Goal: Task Accomplishment & Management: Complete application form

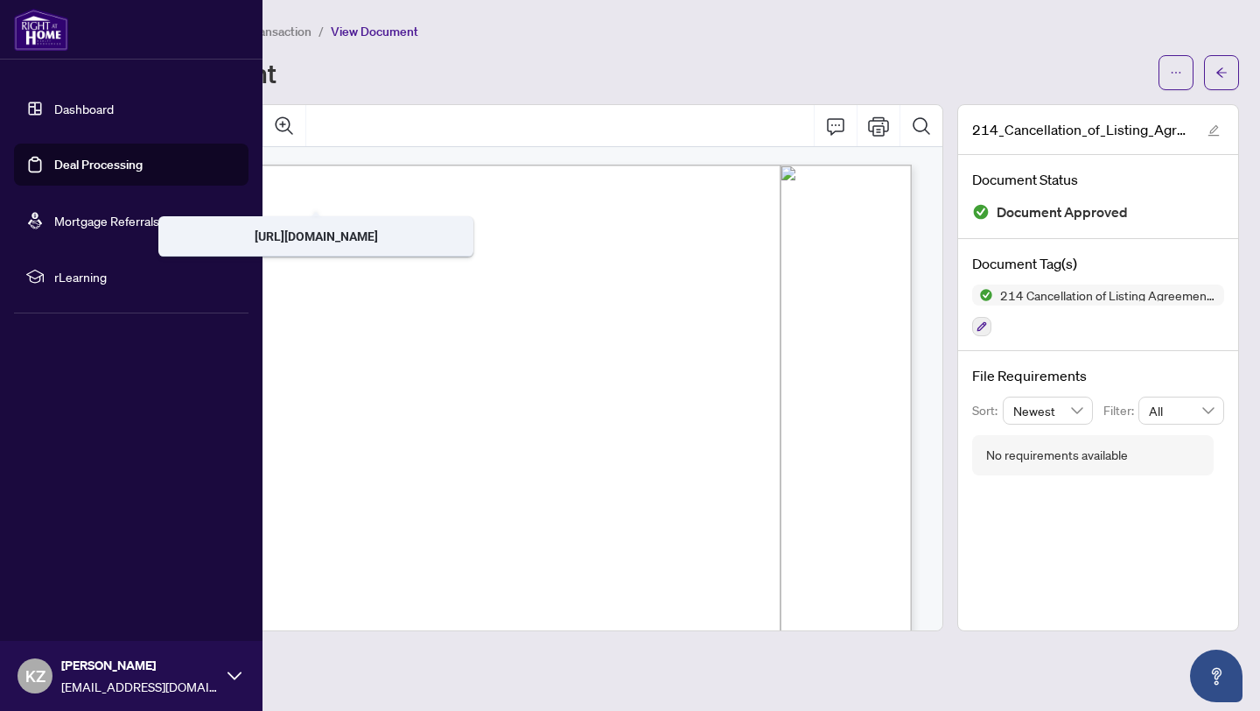
click at [103, 167] on link "Deal Processing" at bounding box center [98, 165] width 88 height 16
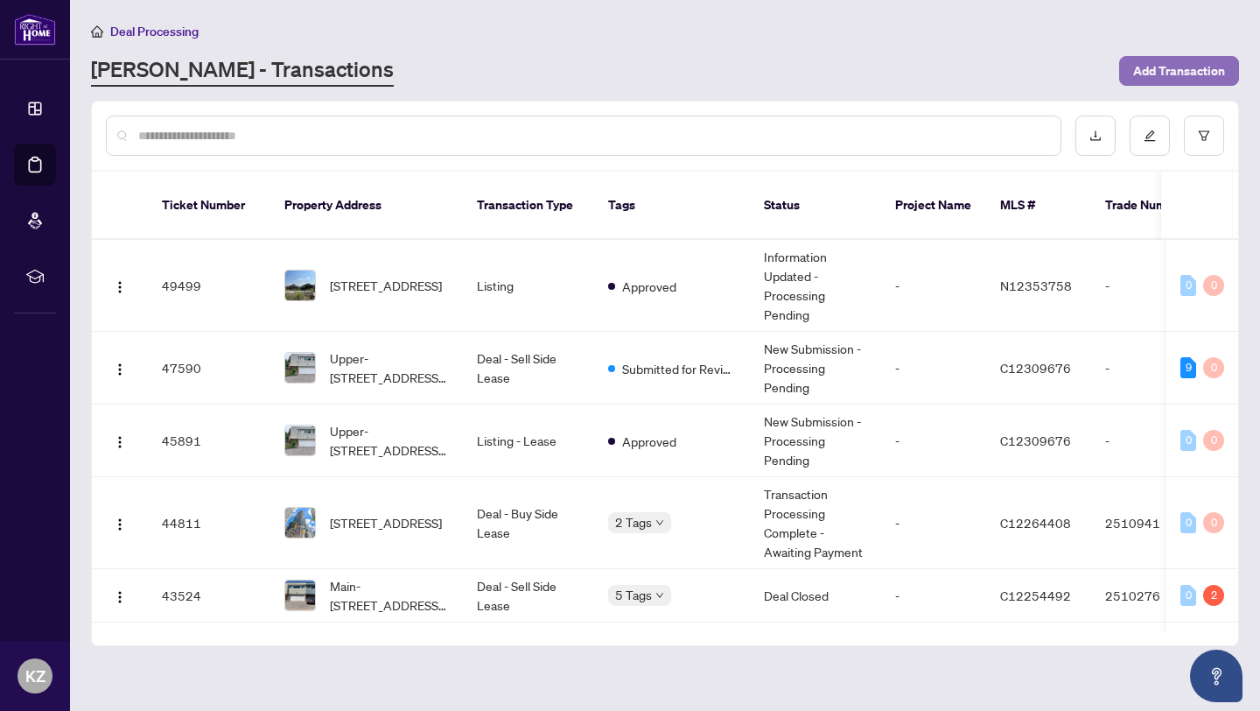
click at [1180, 66] on span "Add Transaction" at bounding box center [1179, 71] width 92 height 28
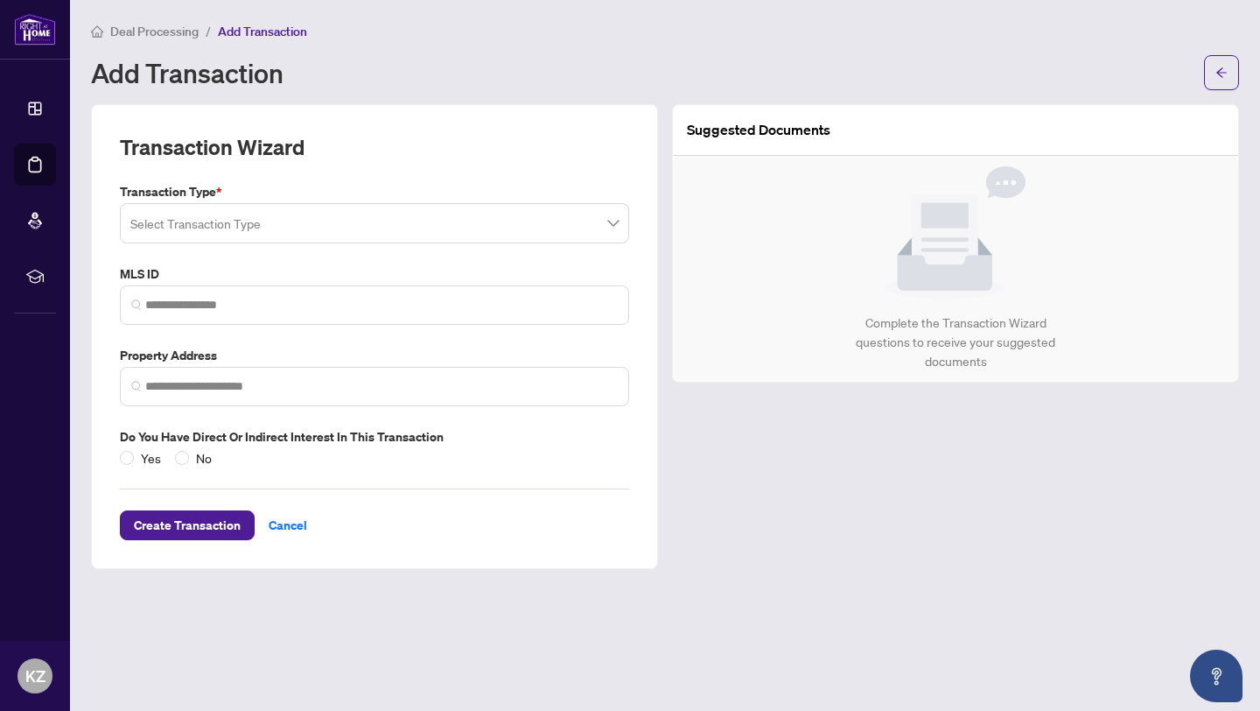
click at [612, 225] on span at bounding box center [374, 223] width 488 height 33
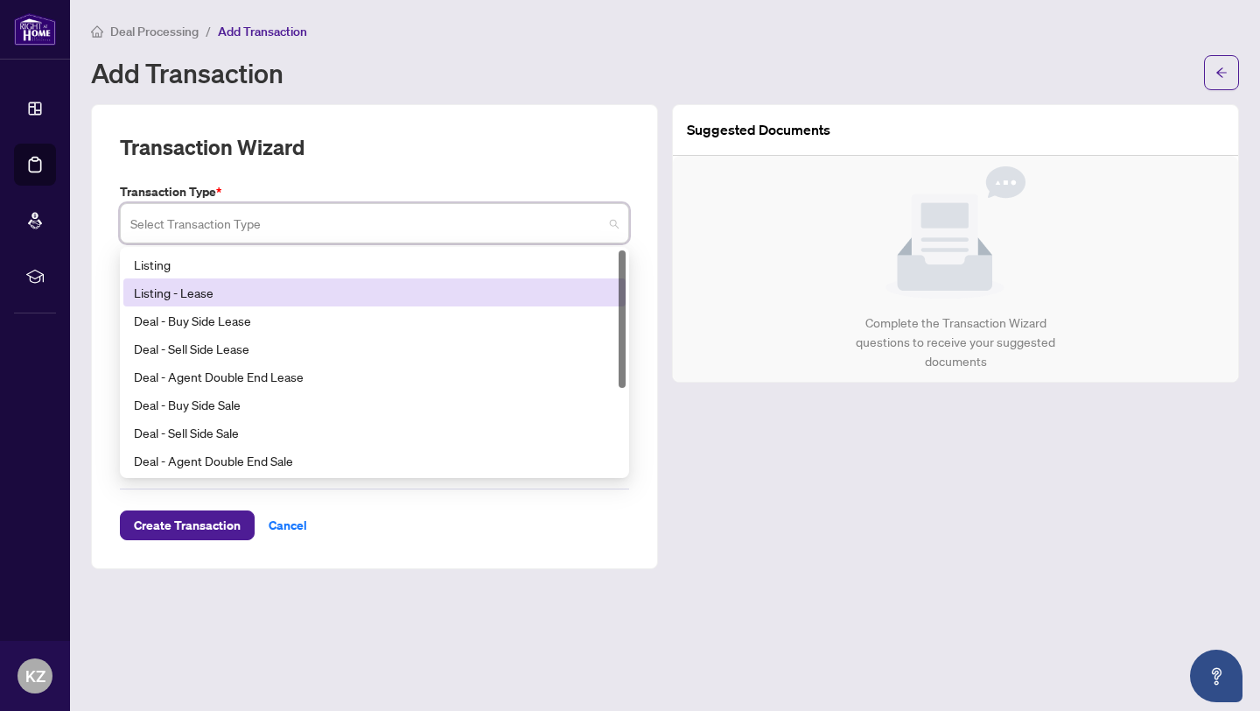
click at [574, 292] on div "Listing - Lease" at bounding box center [374, 292] width 481 height 19
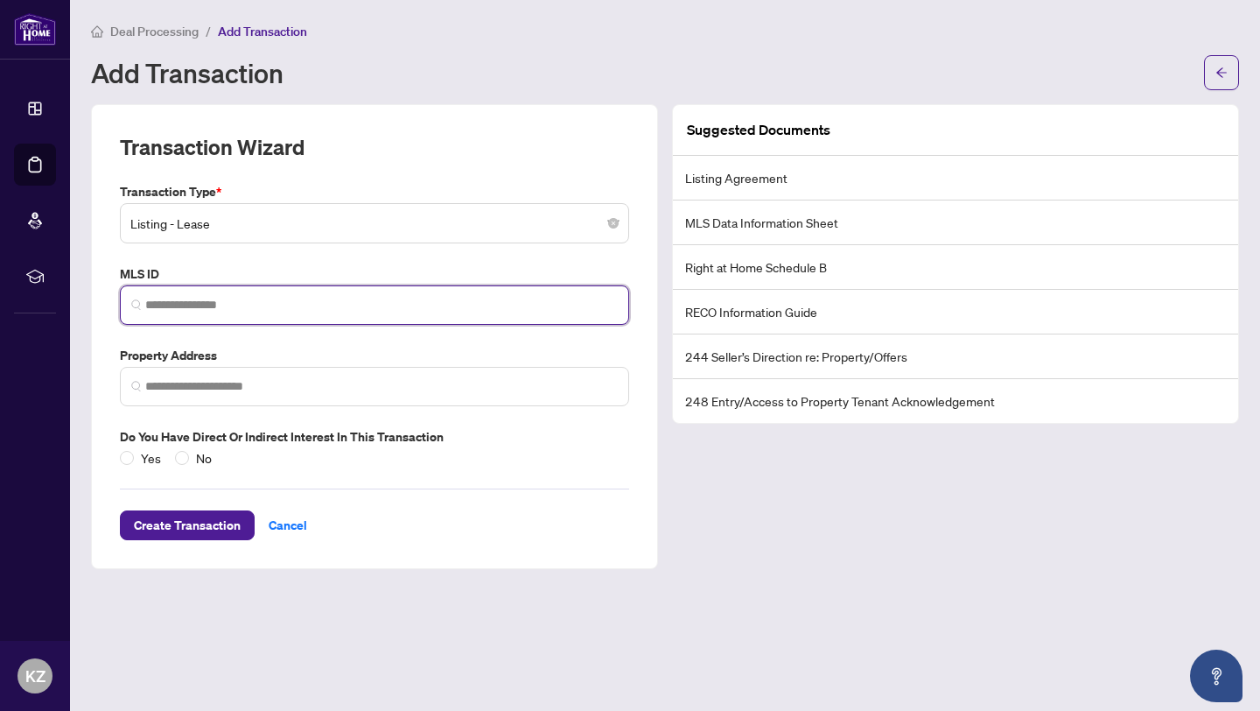
click at [610, 302] on input "search" at bounding box center [381, 305] width 473 height 18
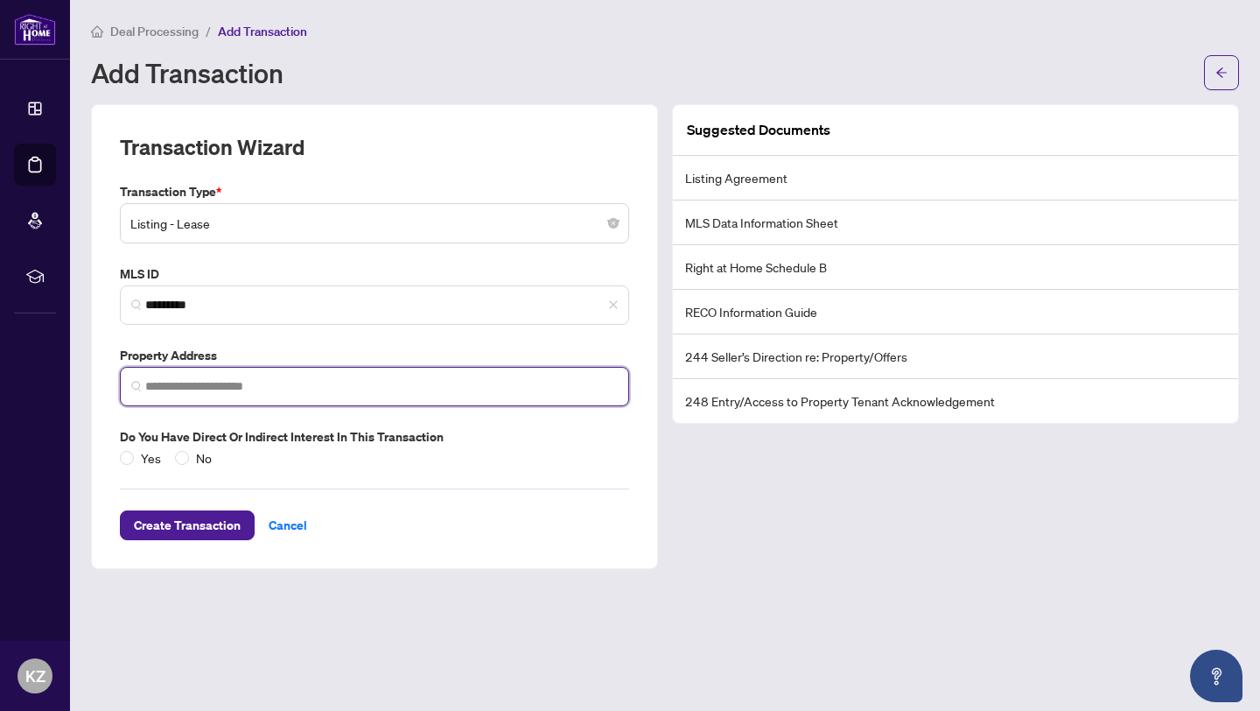
click at [543, 386] on input "search" at bounding box center [381, 386] width 473 height 18
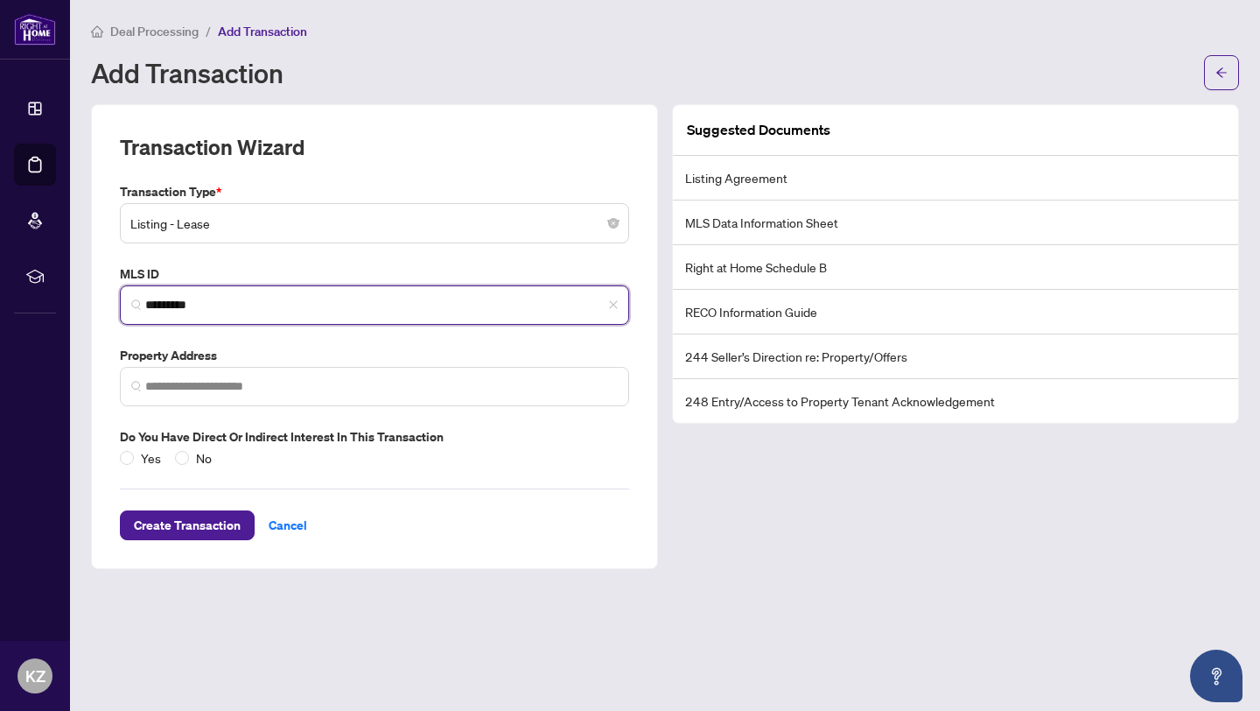
click at [488, 308] on input "*********" at bounding box center [381, 305] width 473 height 18
type input "*"
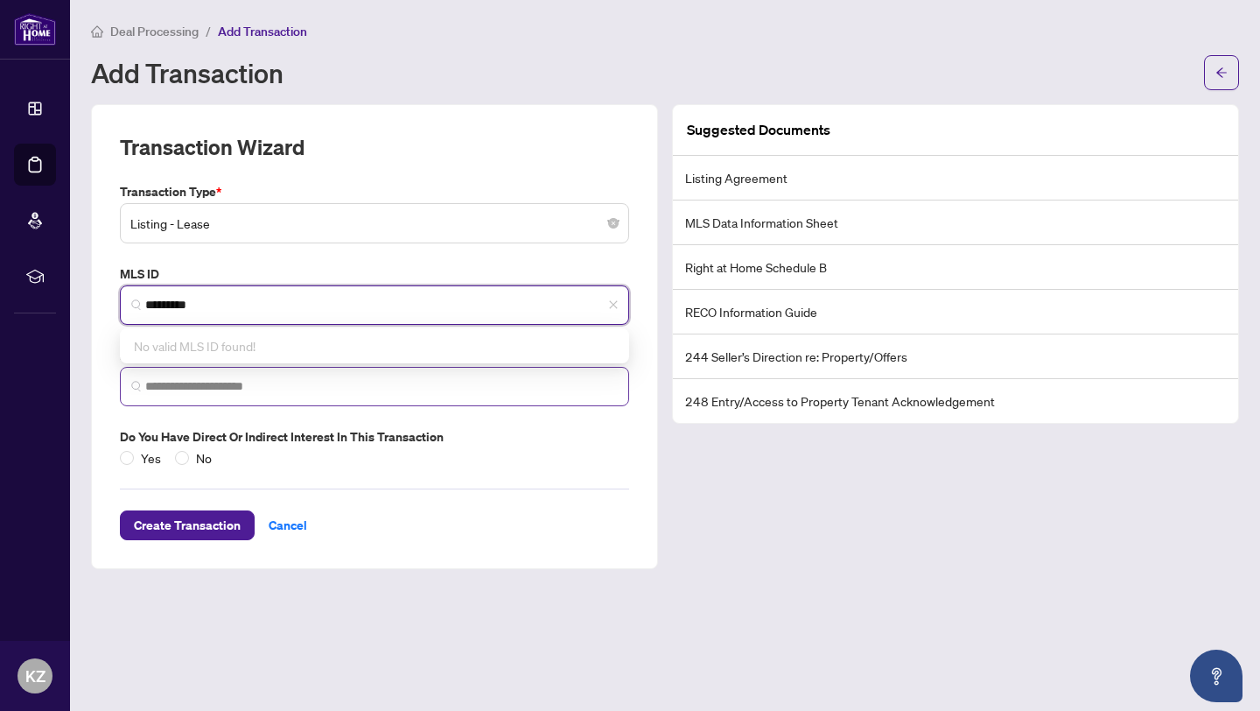
type input "*********"
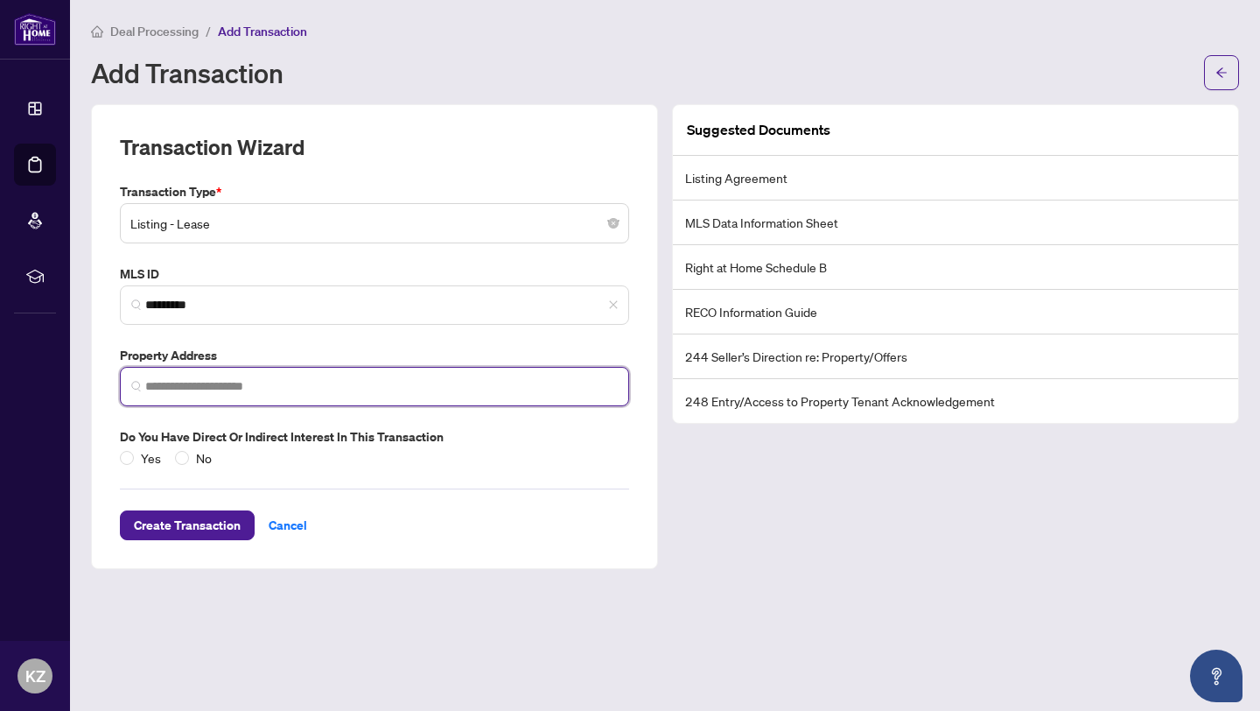
click at [490, 390] on input "search" at bounding box center [381, 386] width 473 height 18
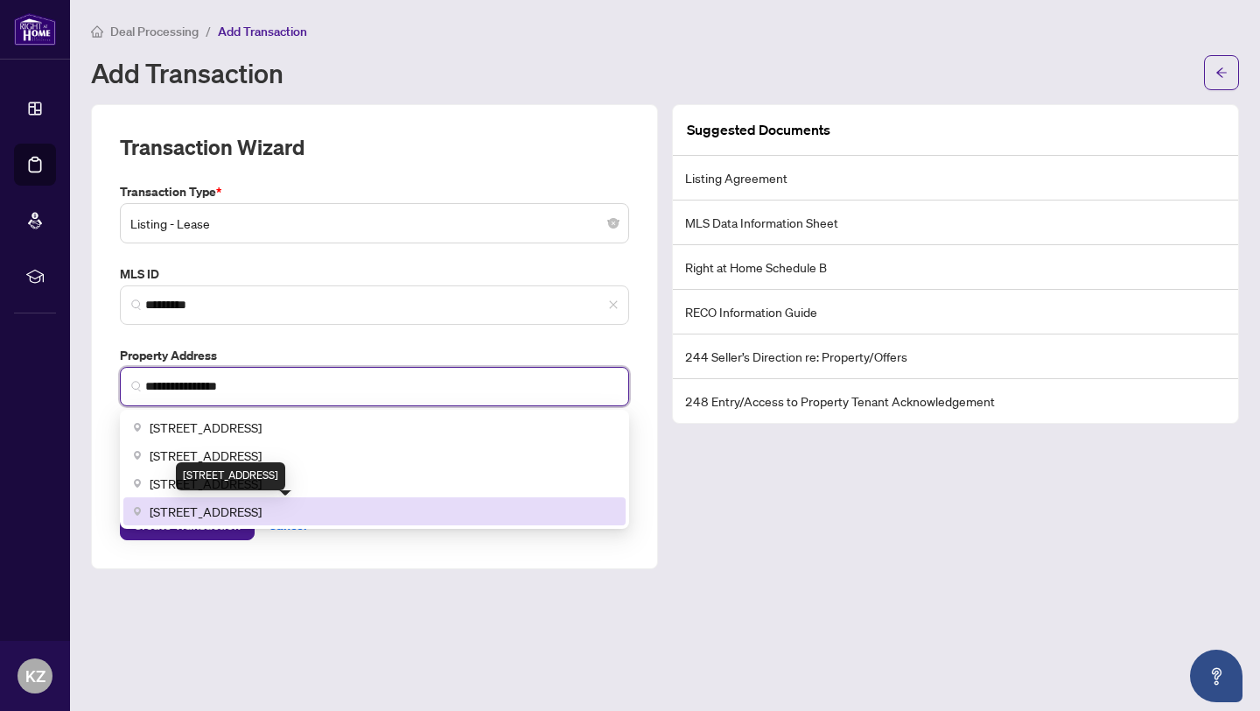
click at [262, 512] on span "[STREET_ADDRESS]" at bounding box center [206, 510] width 112 height 19
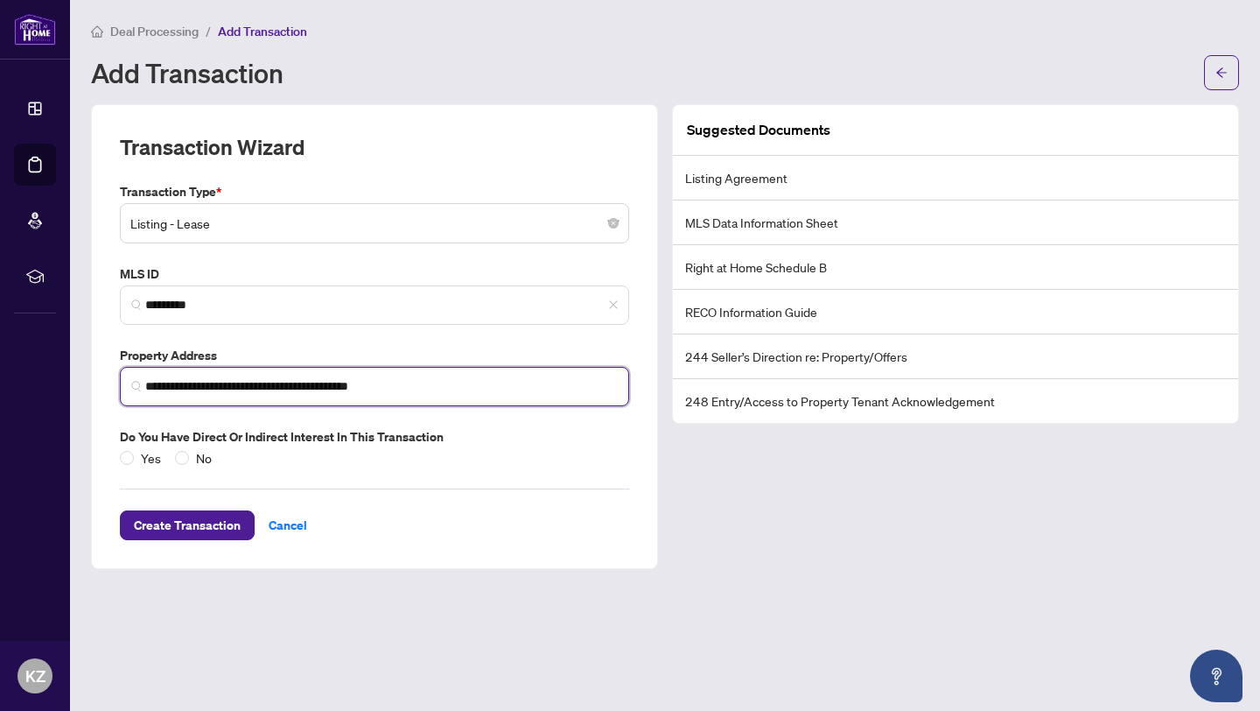
type input "**********"
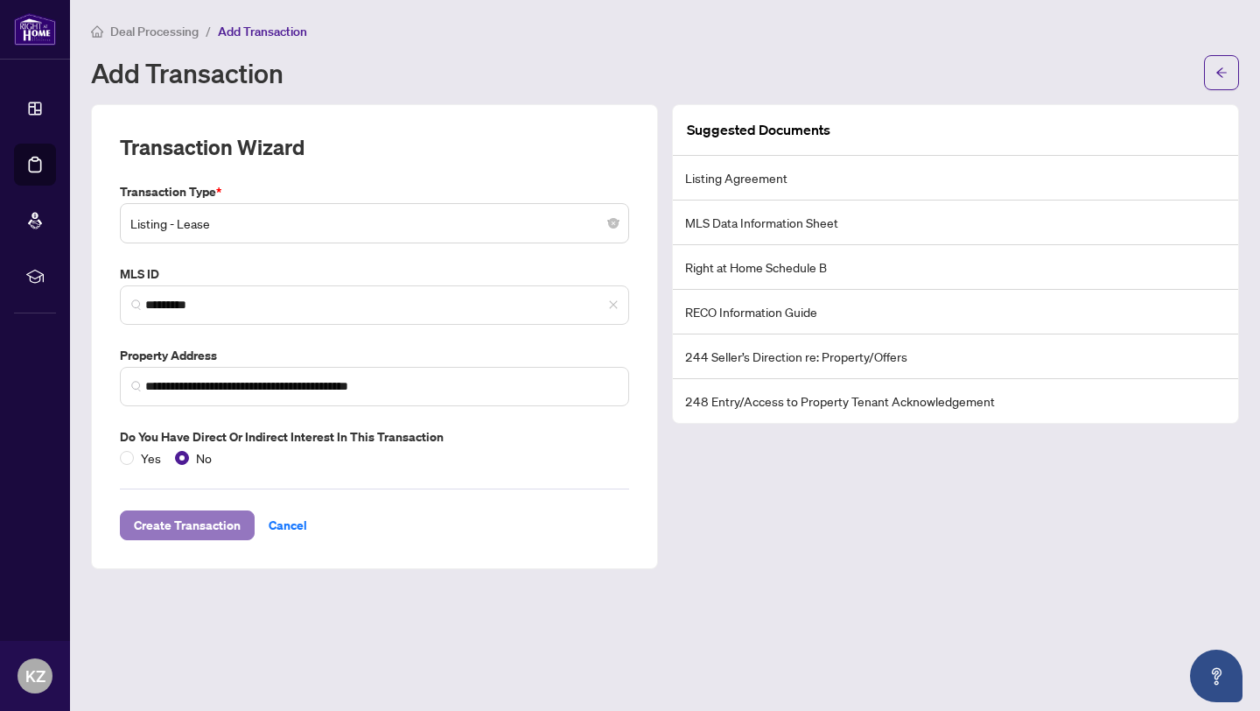
click at [199, 526] on span "Create Transaction" at bounding box center [187, 525] width 107 height 28
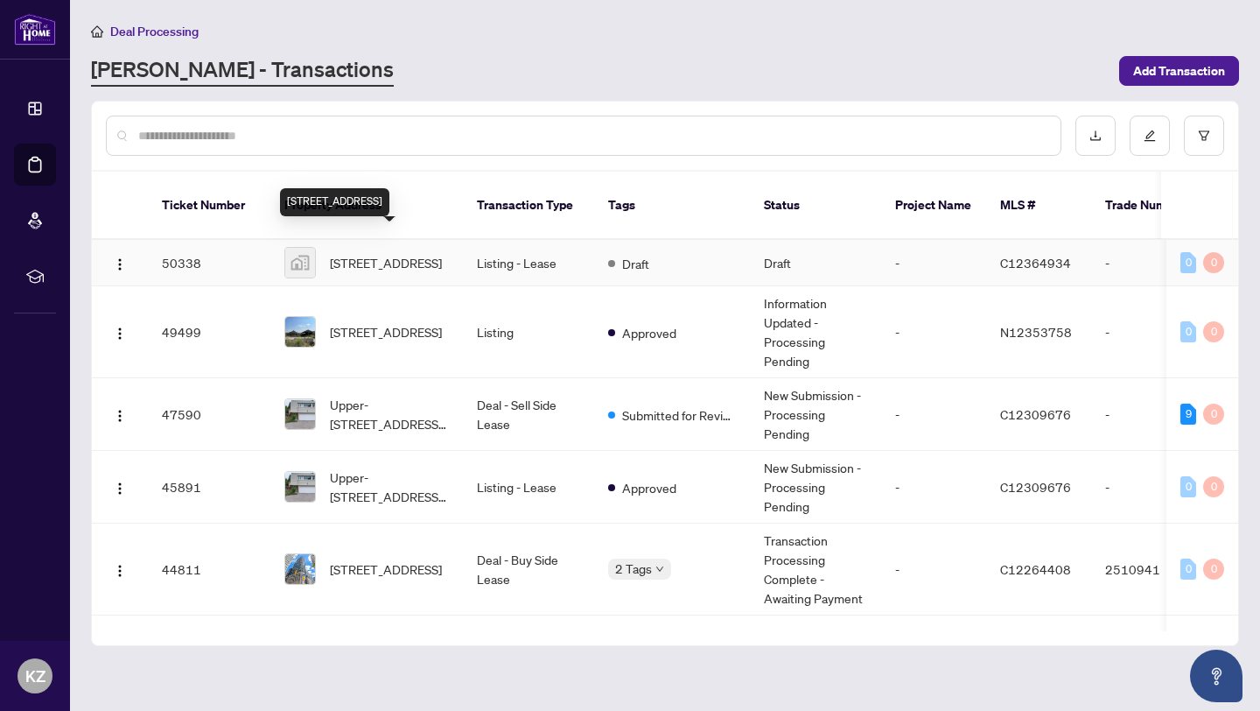
click at [362, 253] on span "[STREET_ADDRESS]" at bounding box center [386, 262] width 112 height 19
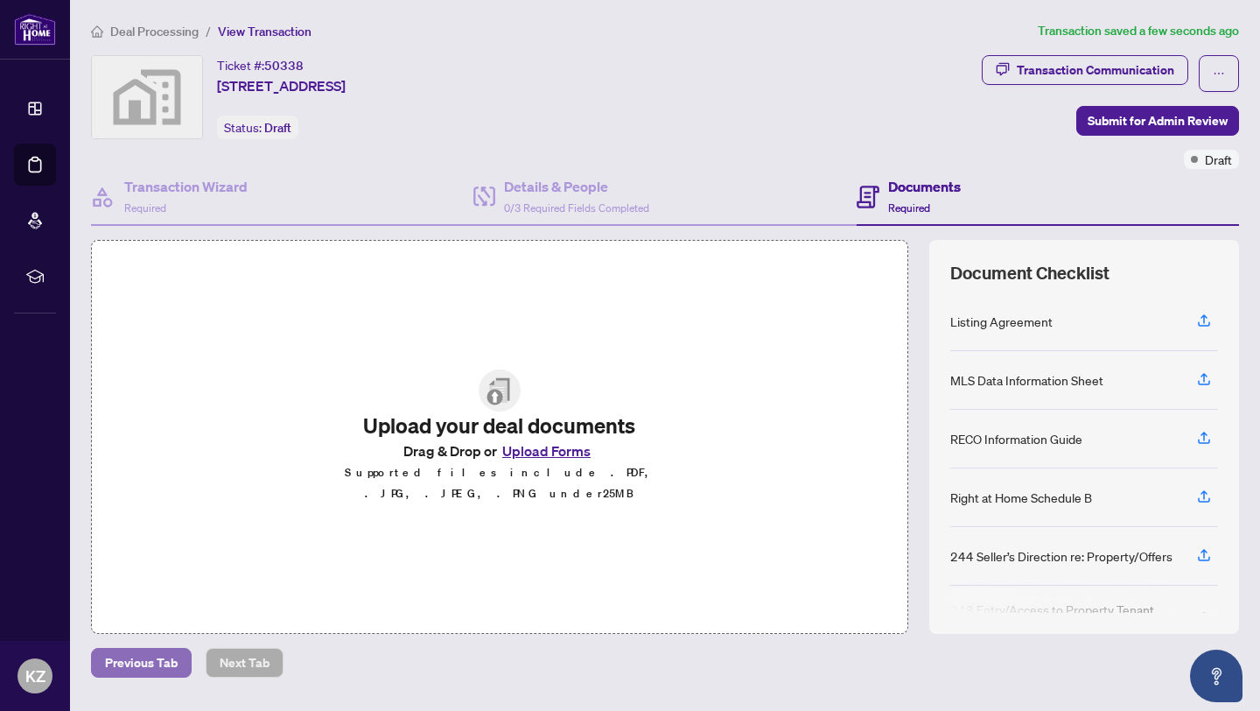
click at [137, 663] on span "Previous Tab" at bounding box center [141, 662] width 73 height 28
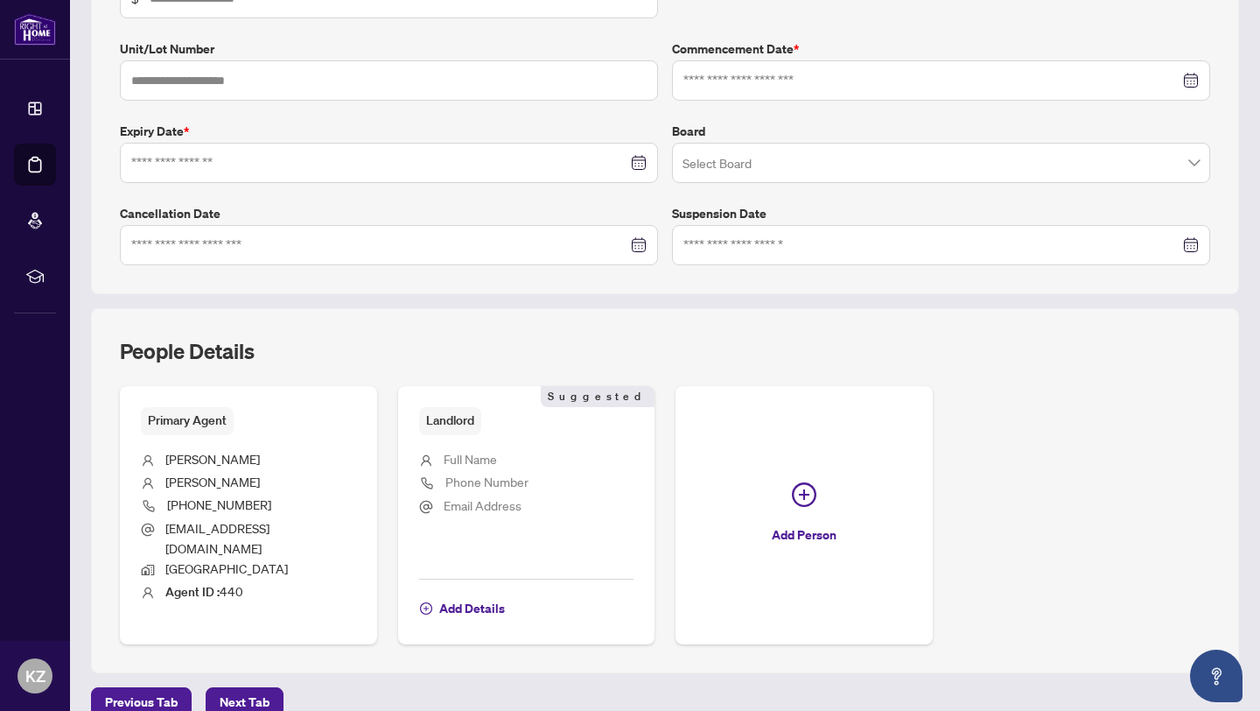
scroll to position [430, 0]
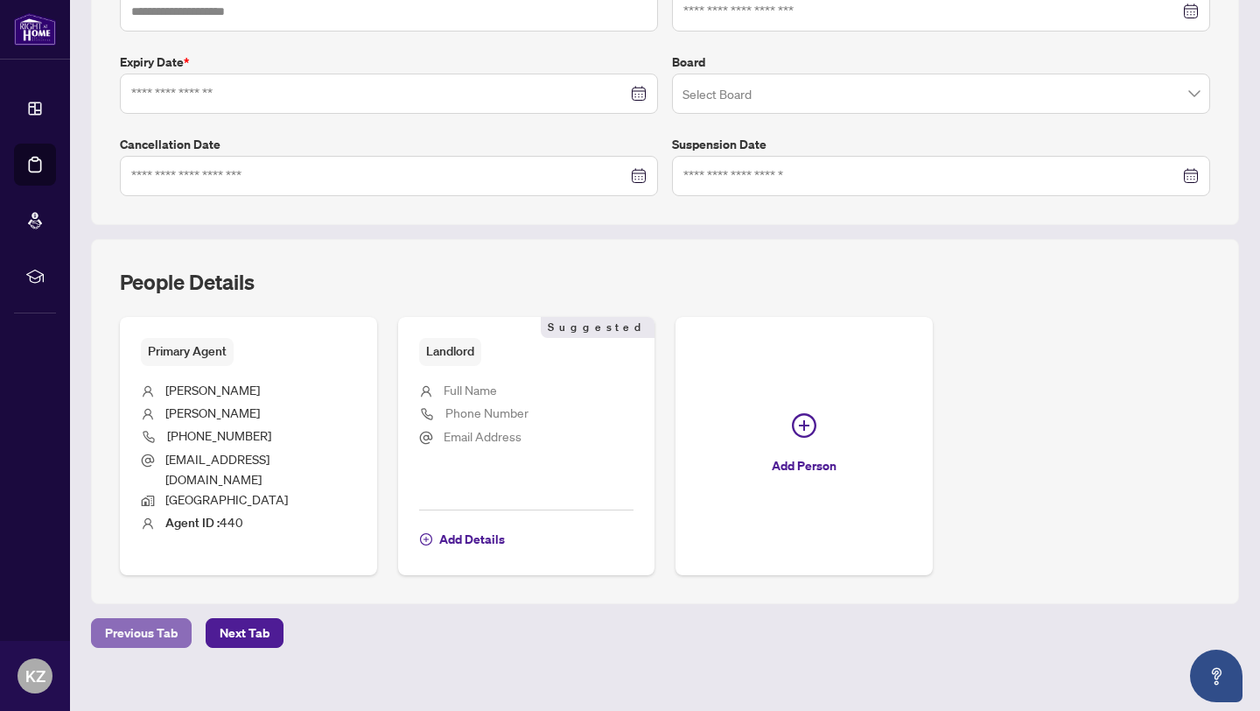
click at [151, 619] on span "Previous Tab" at bounding box center [141, 633] width 73 height 28
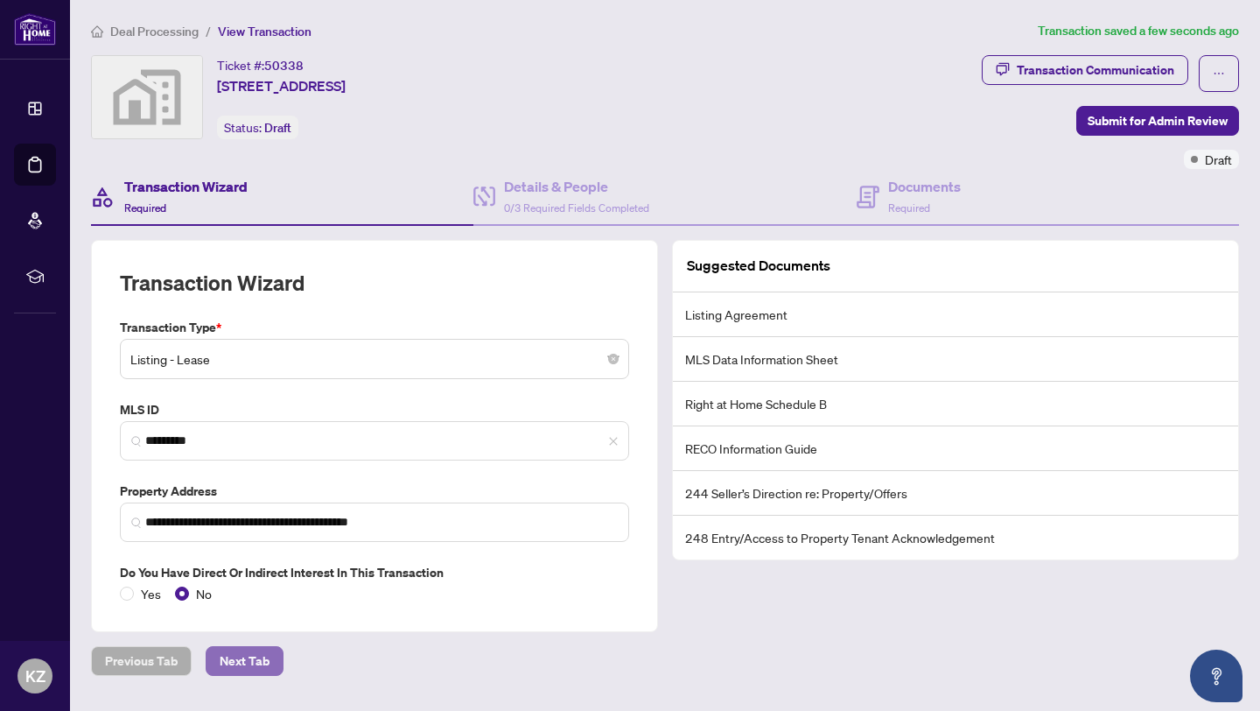
click at [244, 656] on span "Next Tab" at bounding box center [245, 661] width 50 height 28
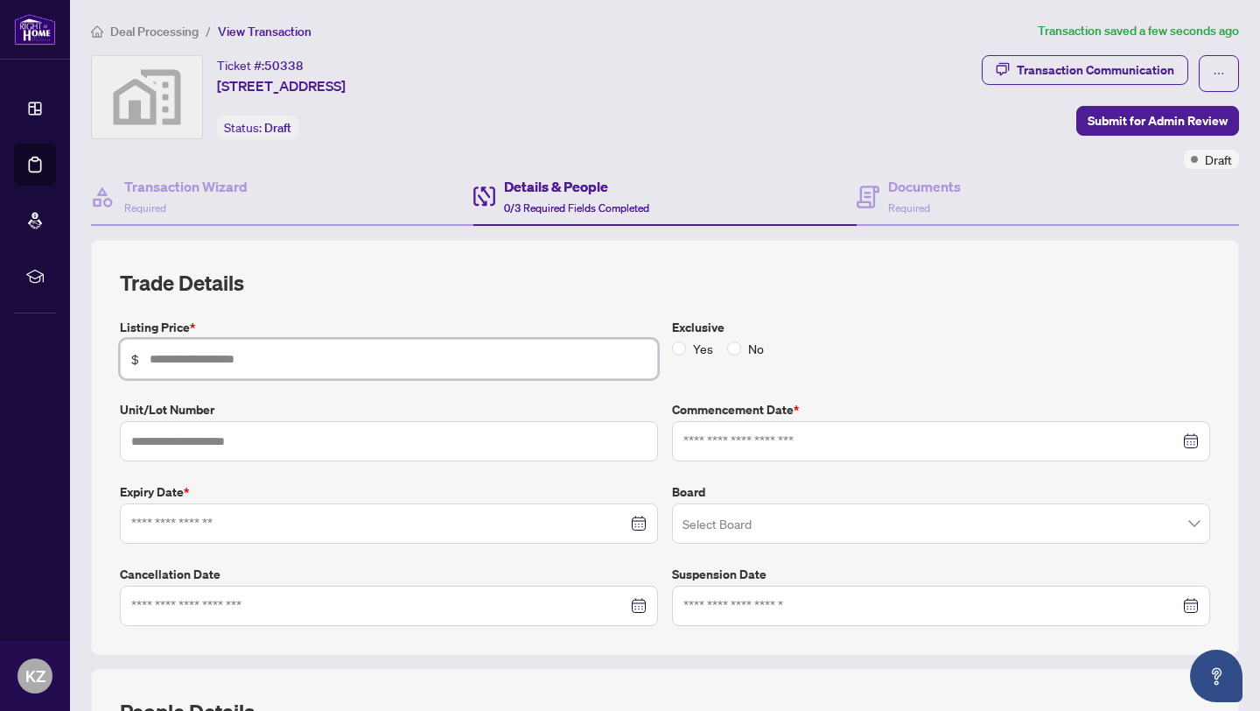
click at [354, 361] on input "text" at bounding box center [398, 358] width 497 height 19
type input "********"
click at [437, 457] on input "text" at bounding box center [389, 441] width 538 height 40
click at [1179, 442] on div at bounding box center [940, 440] width 515 height 19
type input "***"
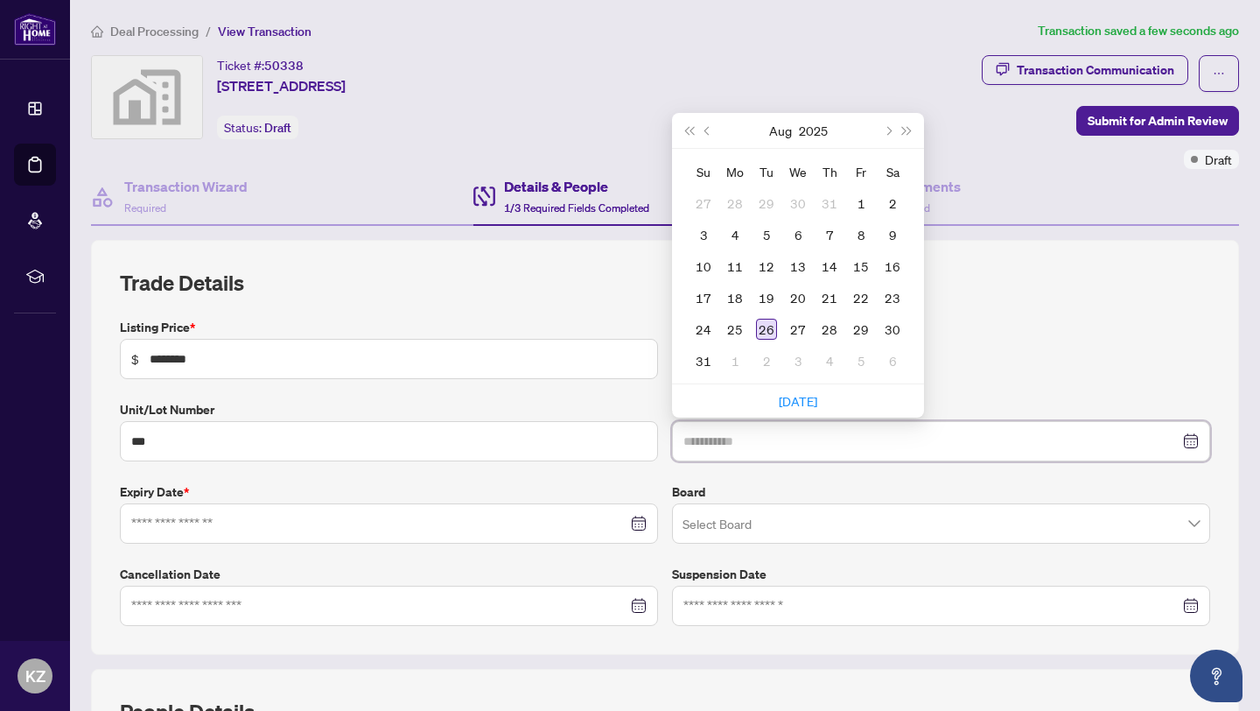
type input "**********"
click at [758, 324] on div "26" at bounding box center [766, 329] width 21 height 21
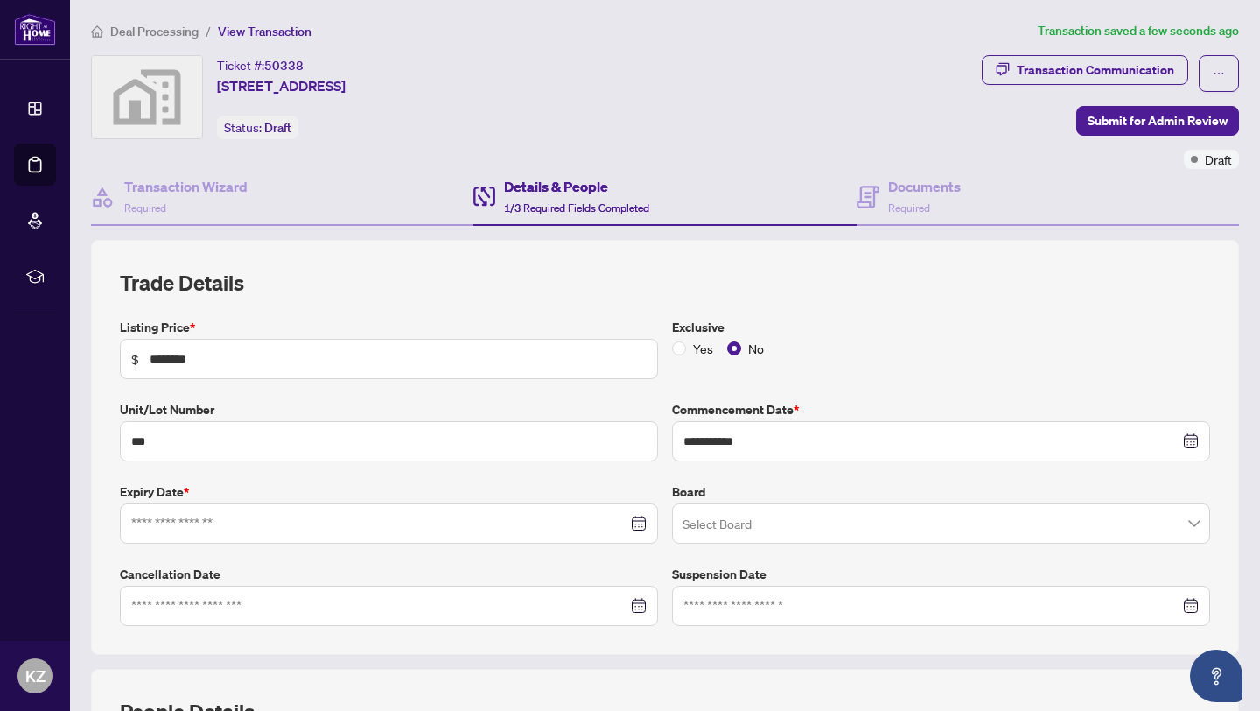
click at [627, 524] on div at bounding box center [388, 523] width 515 height 19
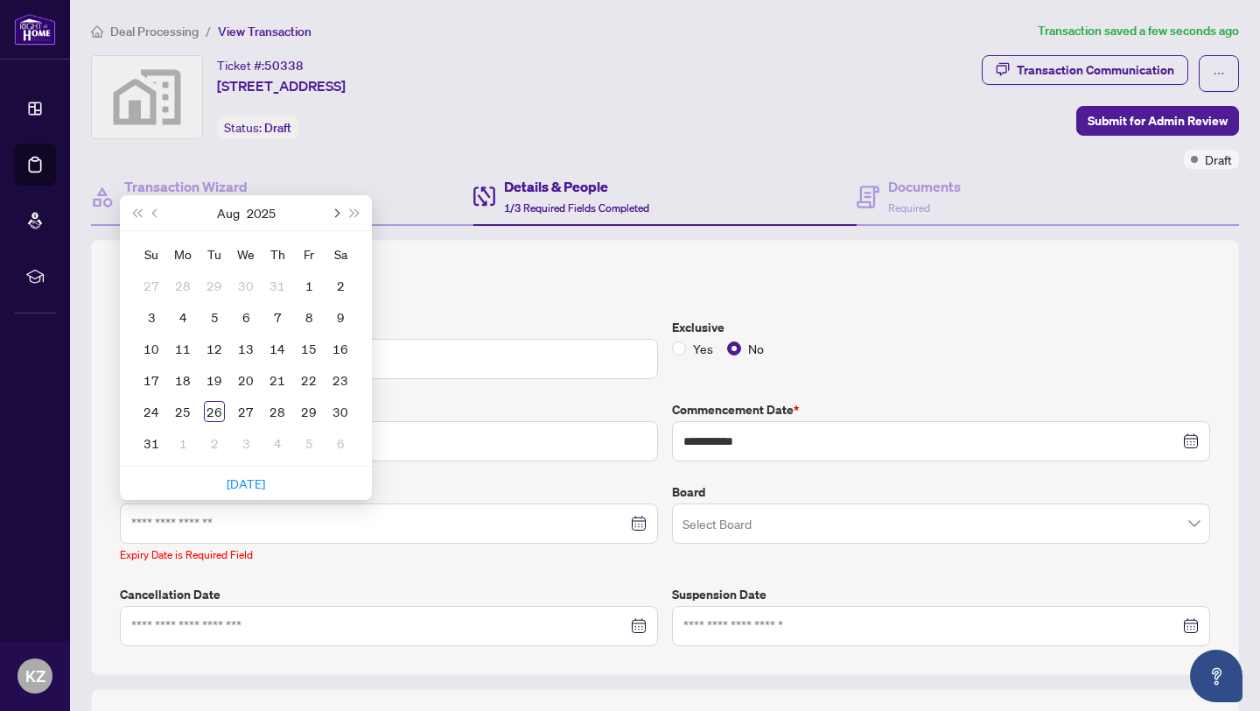
click at [340, 208] on button "Next month (PageDown)" at bounding box center [335, 212] width 19 height 35
type input "**********"
click at [151, 446] on div "30" at bounding box center [151, 442] width 21 height 21
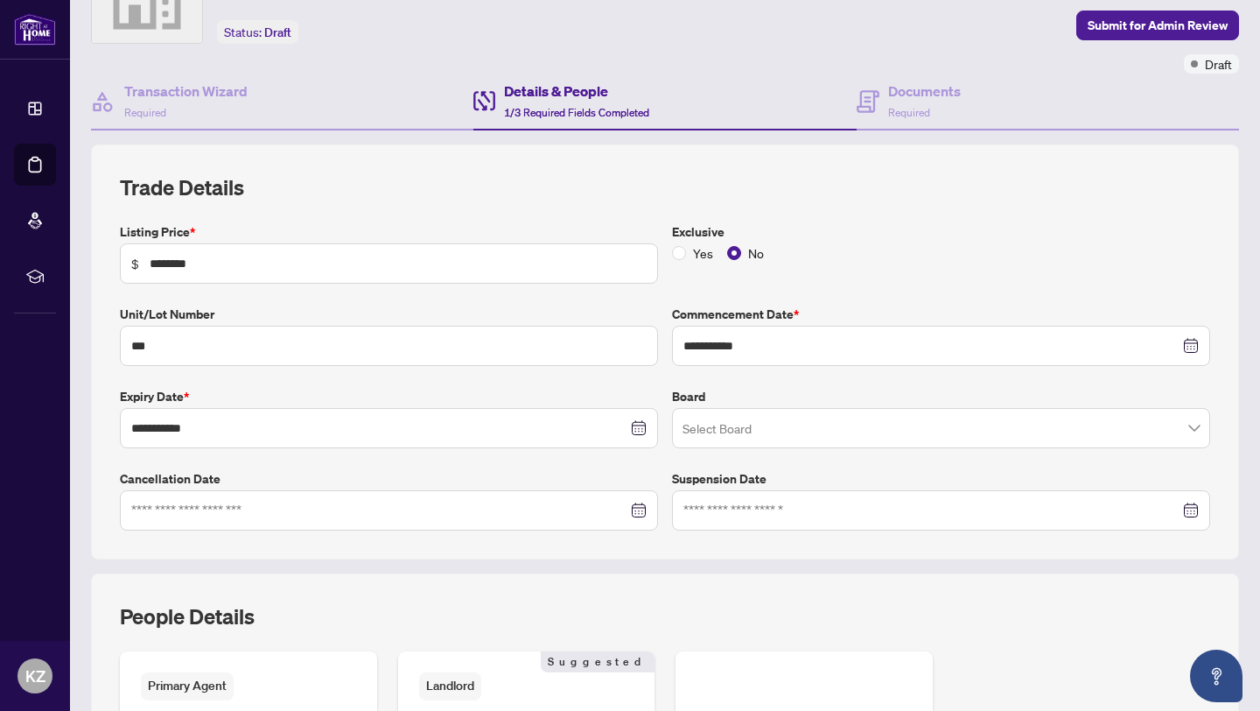
scroll to position [102, 0]
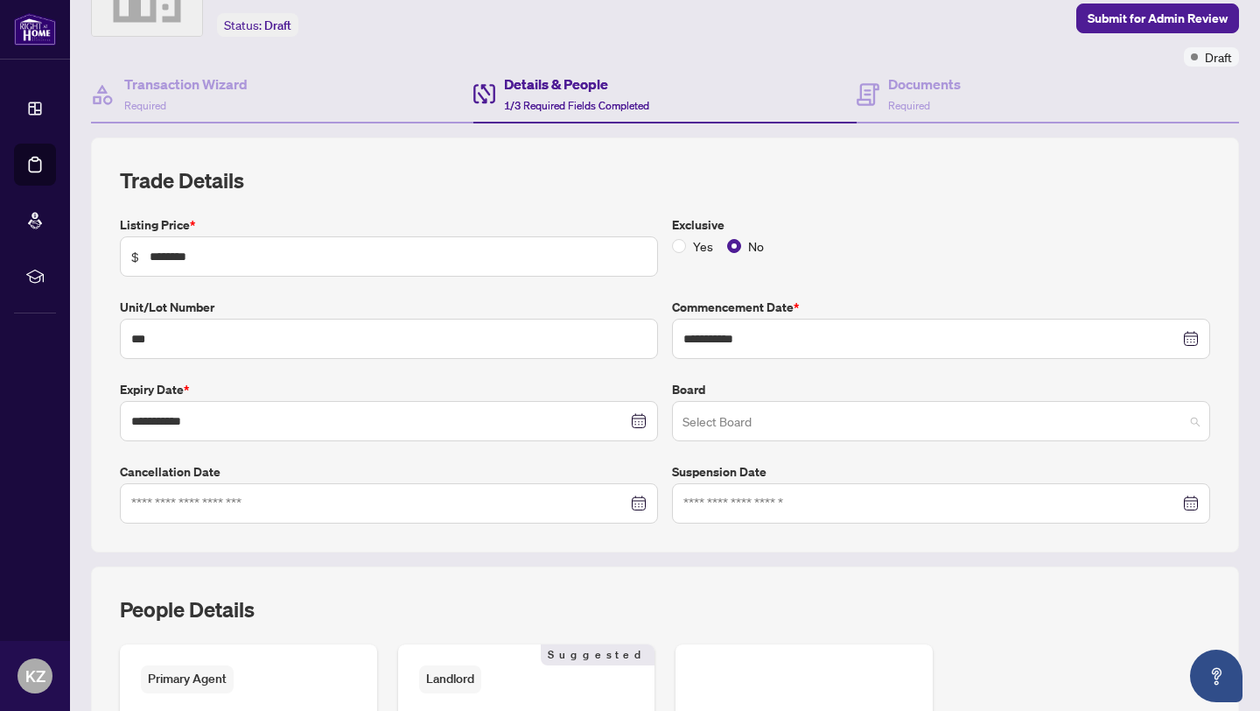
click at [1167, 419] on input "search" at bounding box center [933, 423] width 501 height 39
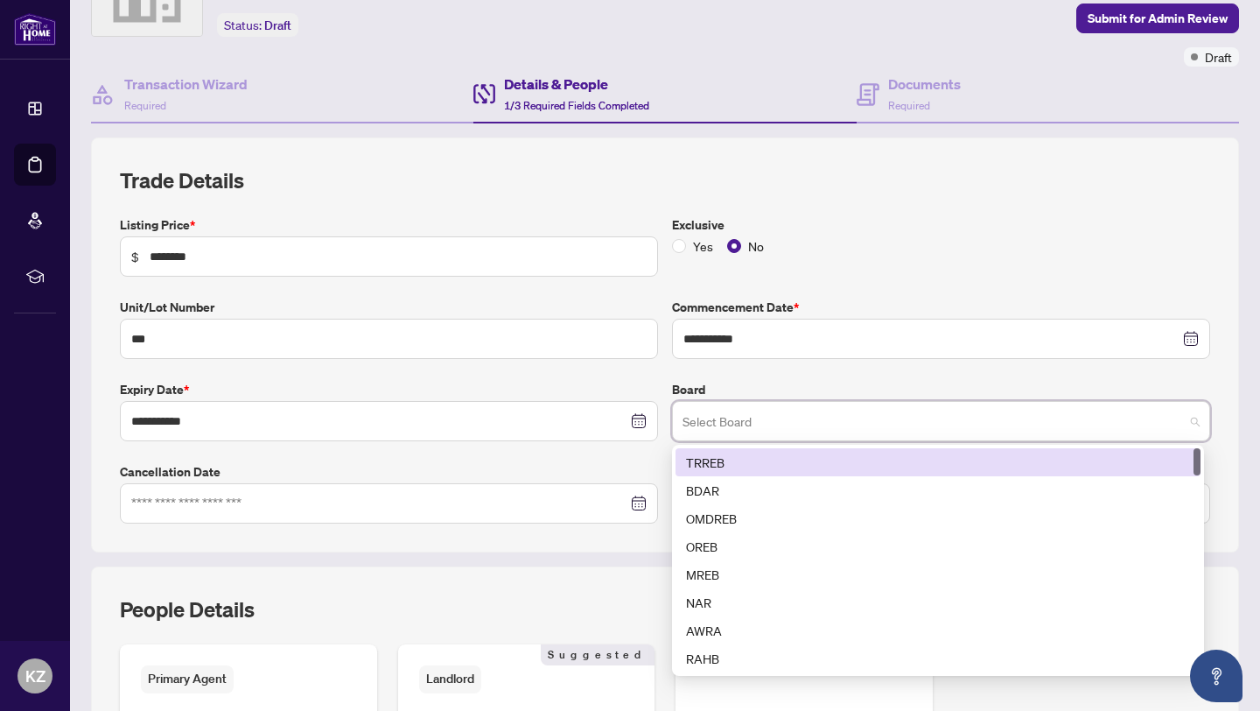
click at [1070, 460] on div "TRREB" at bounding box center [938, 461] width 504 height 19
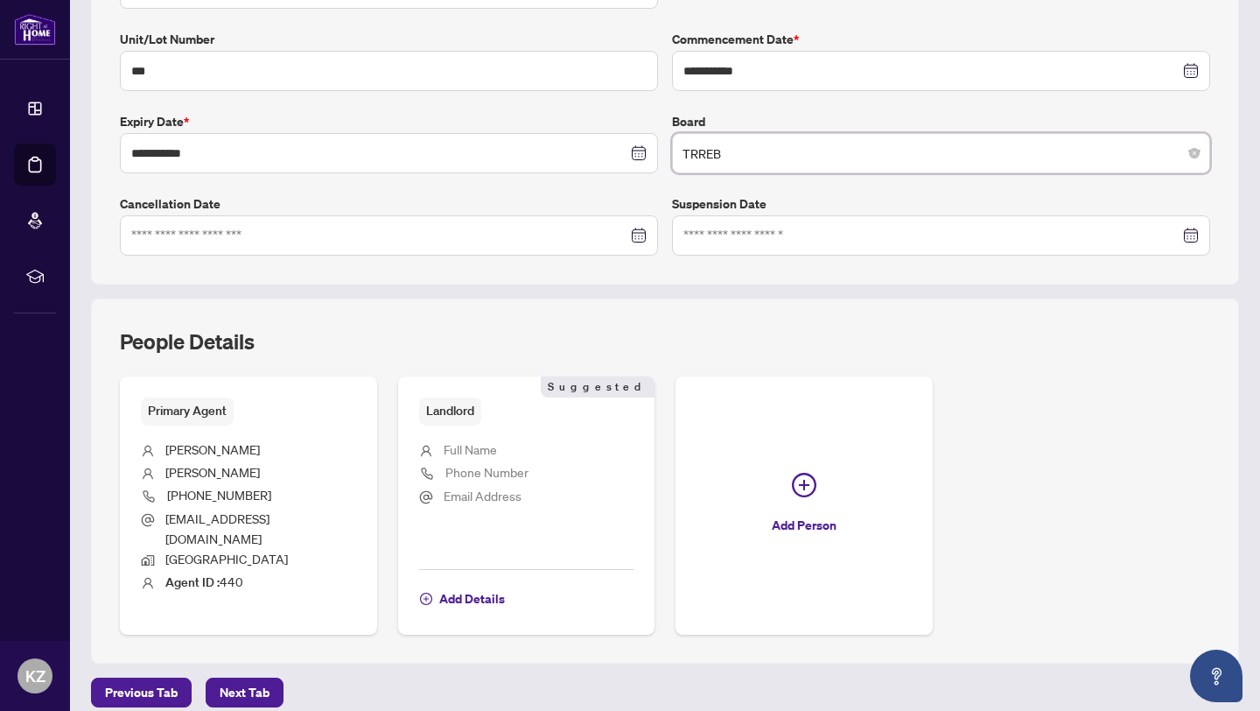
scroll to position [371, 0]
click at [445, 584] on span "Add Details" at bounding box center [472, 598] width 66 height 28
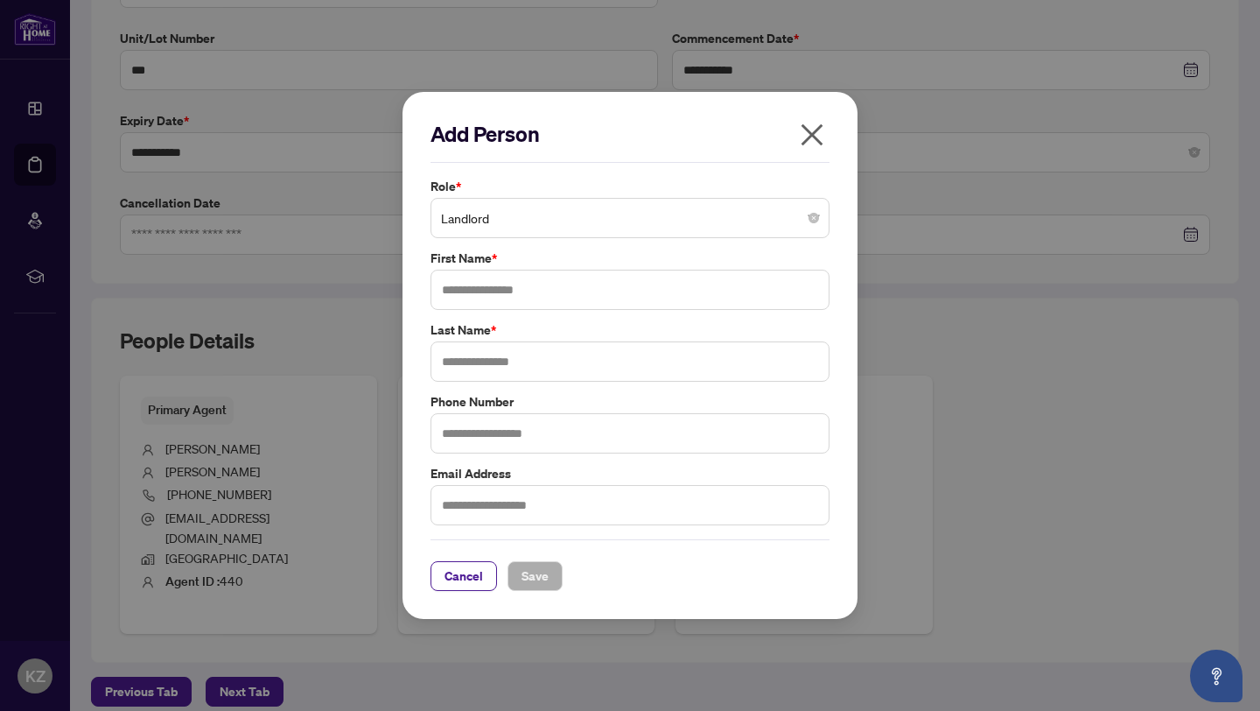
click at [781, 222] on span "Landlord" at bounding box center [630, 217] width 378 height 33
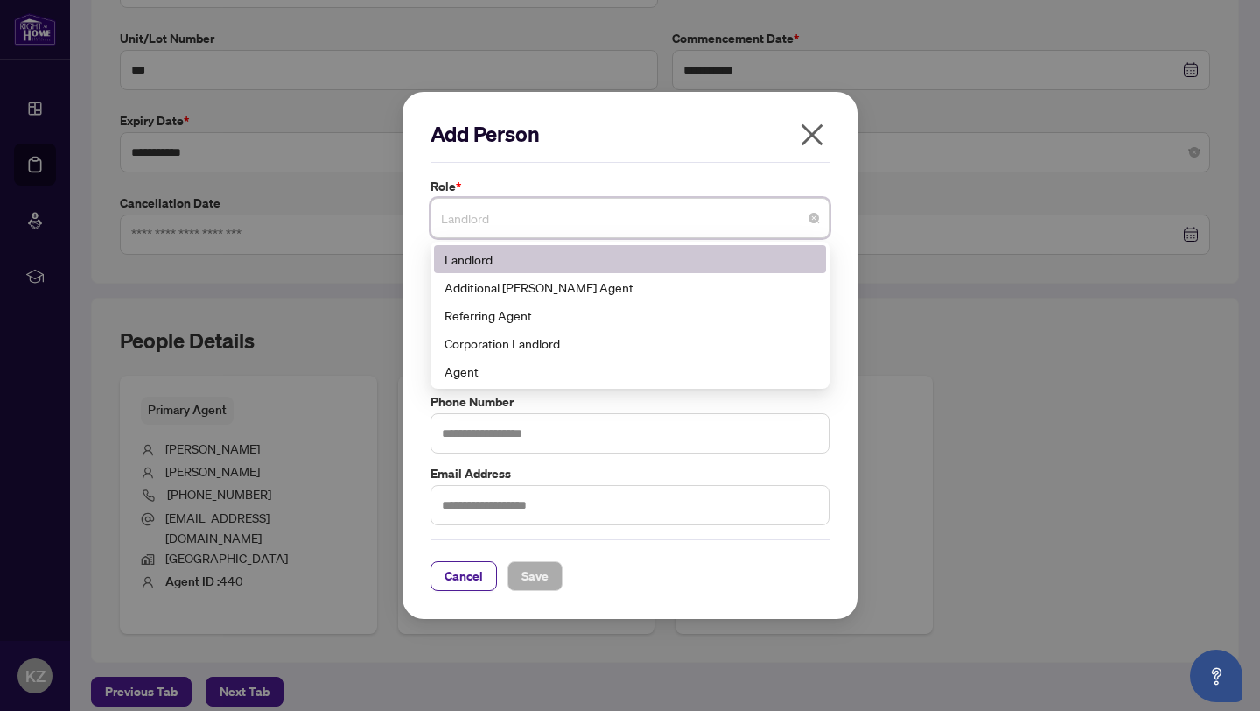
click at [764, 256] on div "Landlord" at bounding box center [630, 258] width 371 height 19
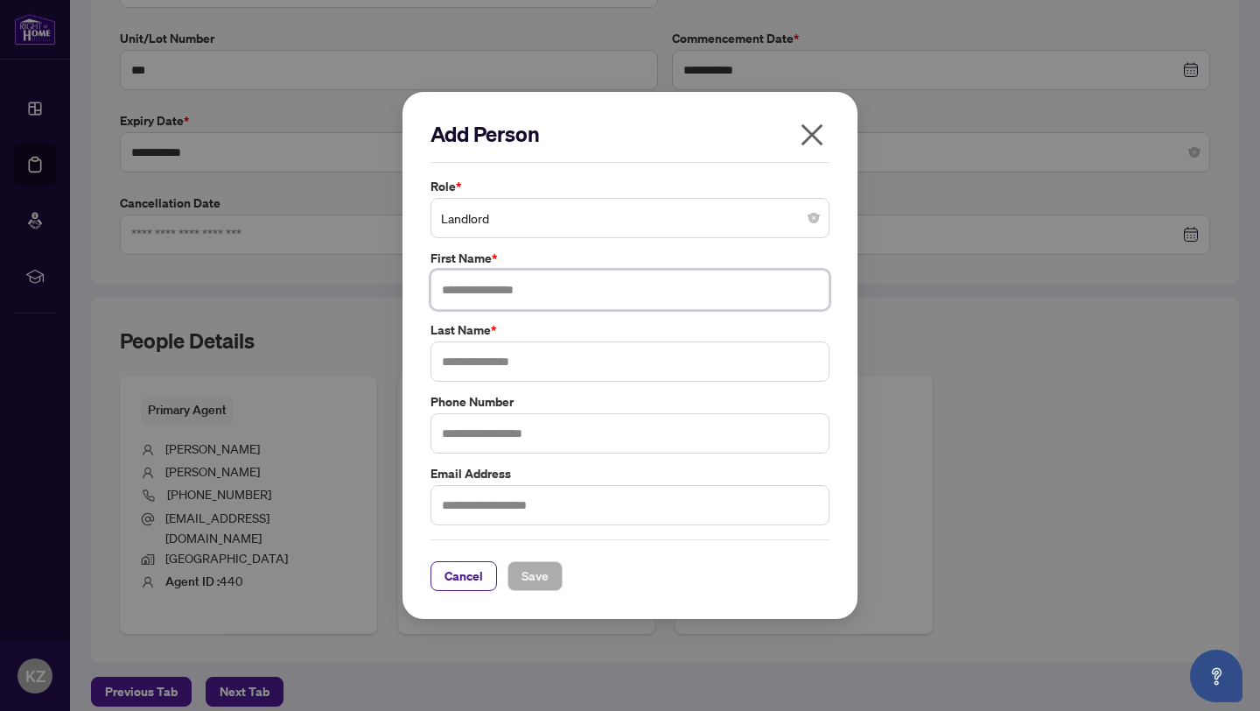
click at [762, 295] on input "text" at bounding box center [630, 290] width 399 height 40
type input "***"
click at [668, 370] on input "text" at bounding box center [630, 361] width 399 height 40
type input "****"
click at [671, 435] on input "text" at bounding box center [630, 433] width 399 height 40
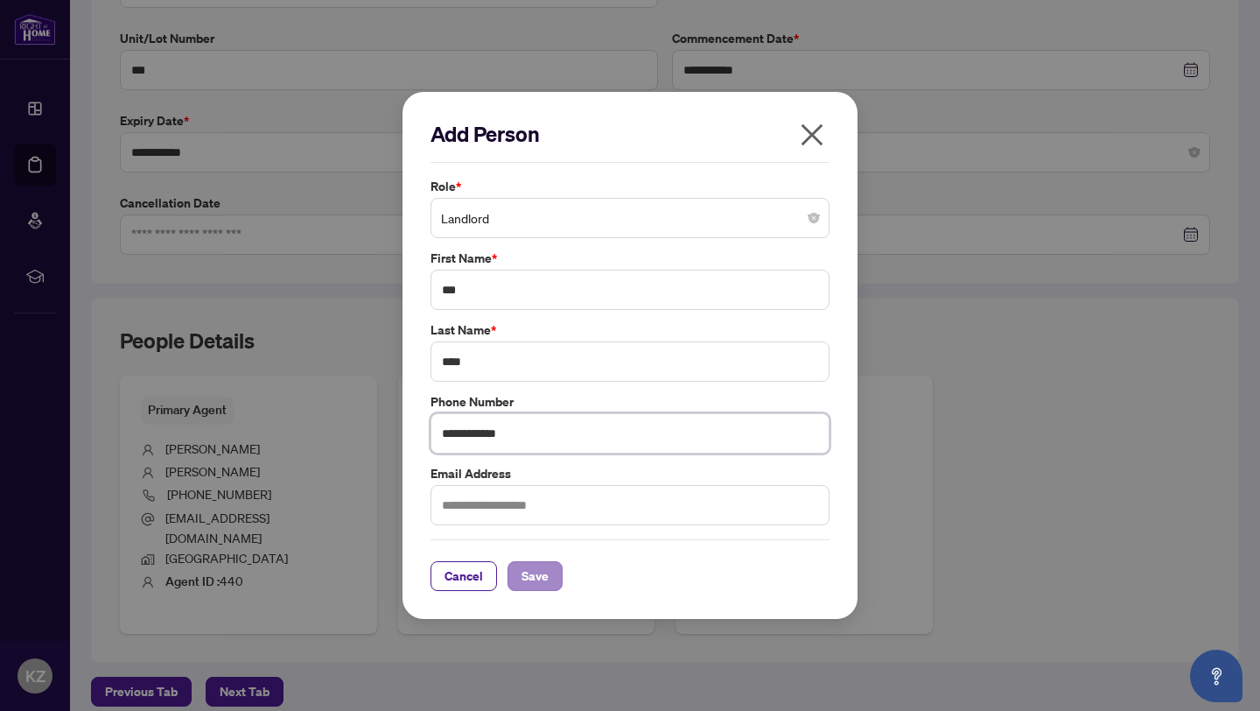
type input "**********"
click at [543, 574] on span "Save" at bounding box center [535, 576] width 27 height 28
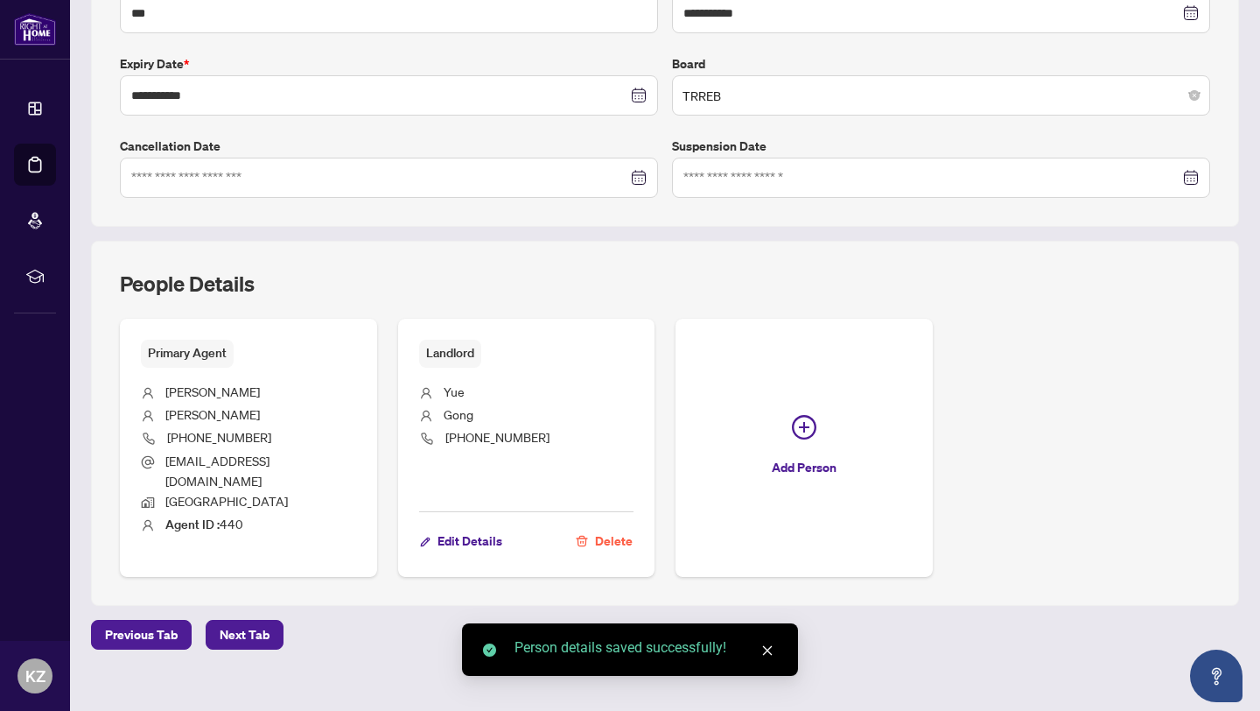
scroll to position [430, 0]
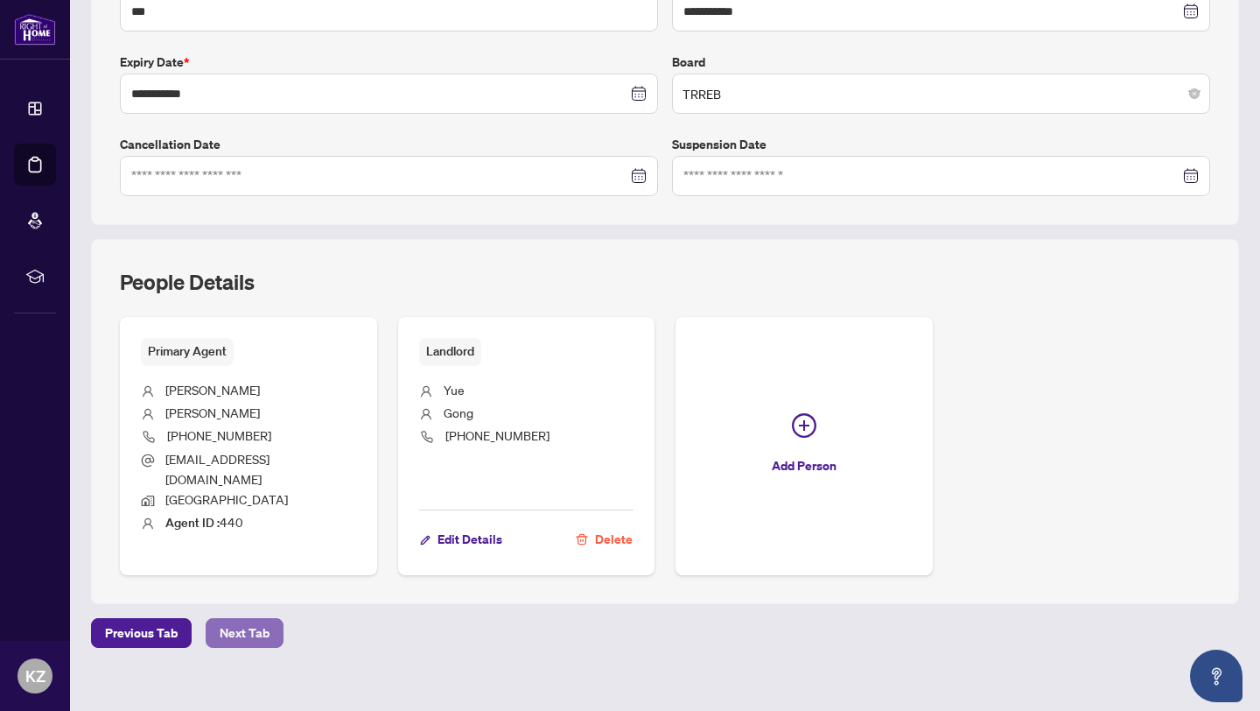
click at [246, 619] on span "Next Tab" at bounding box center [245, 633] width 50 height 28
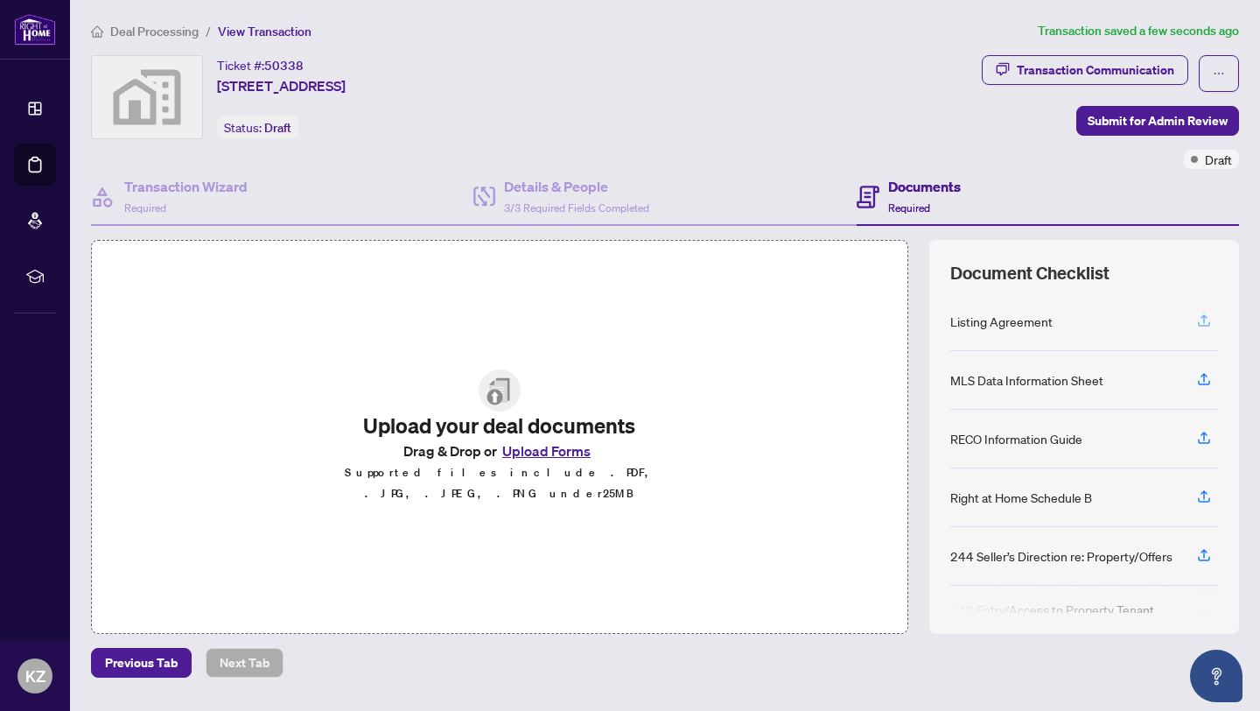
click at [1196, 319] on icon "button" at bounding box center [1204, 320] width 16 height 16
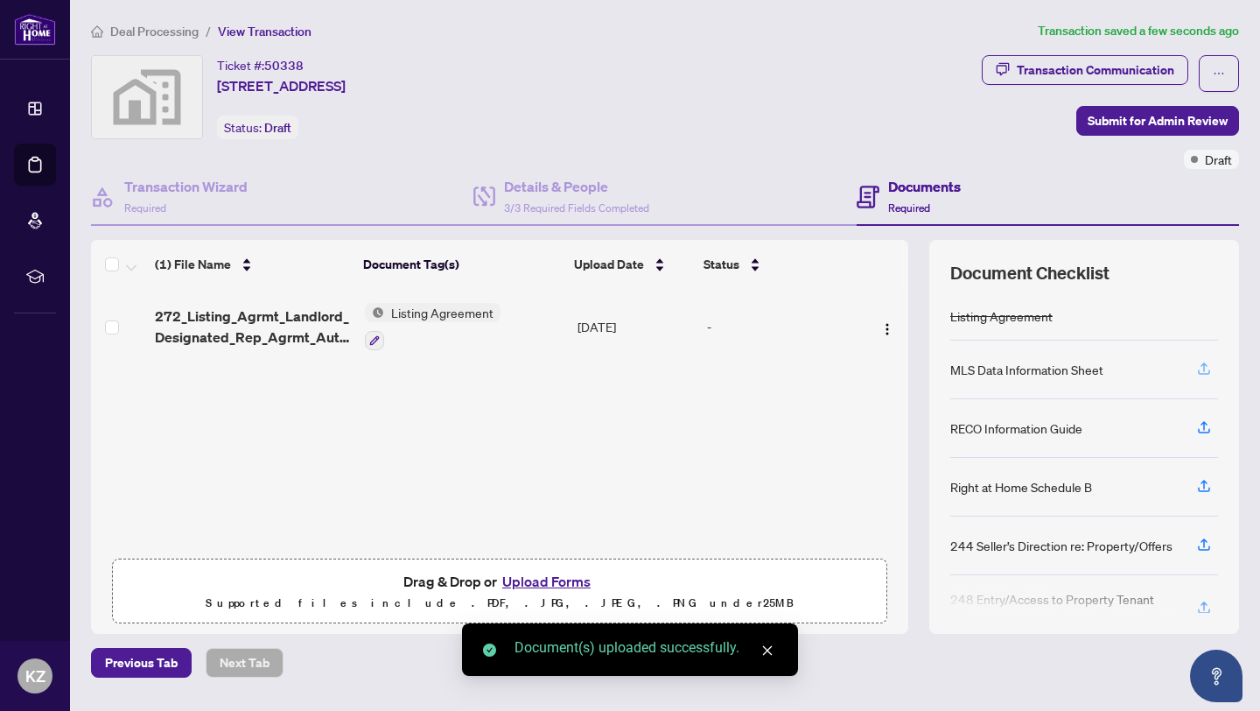
click at [1196, 368] on icon "button" at bounding box center [1204, 369] width 16 height 16
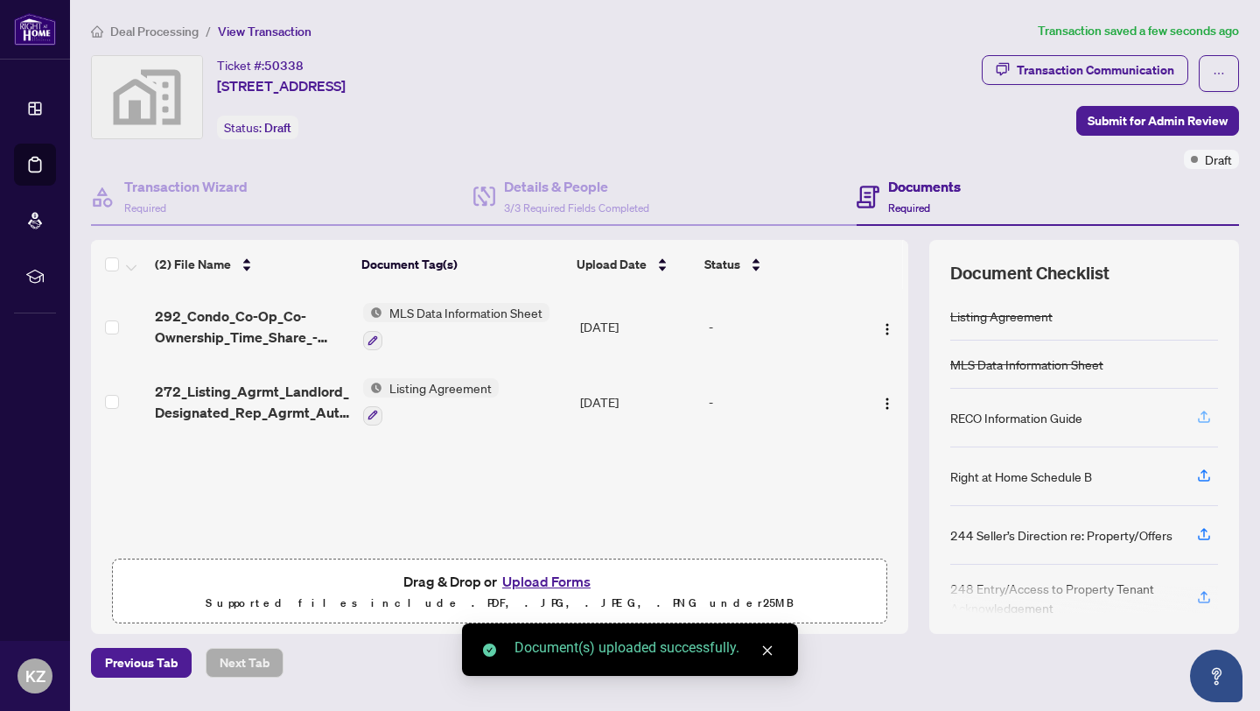
click at [1201, 416] on icon "button" at bounding box center [1204, 414] width 7 height 9
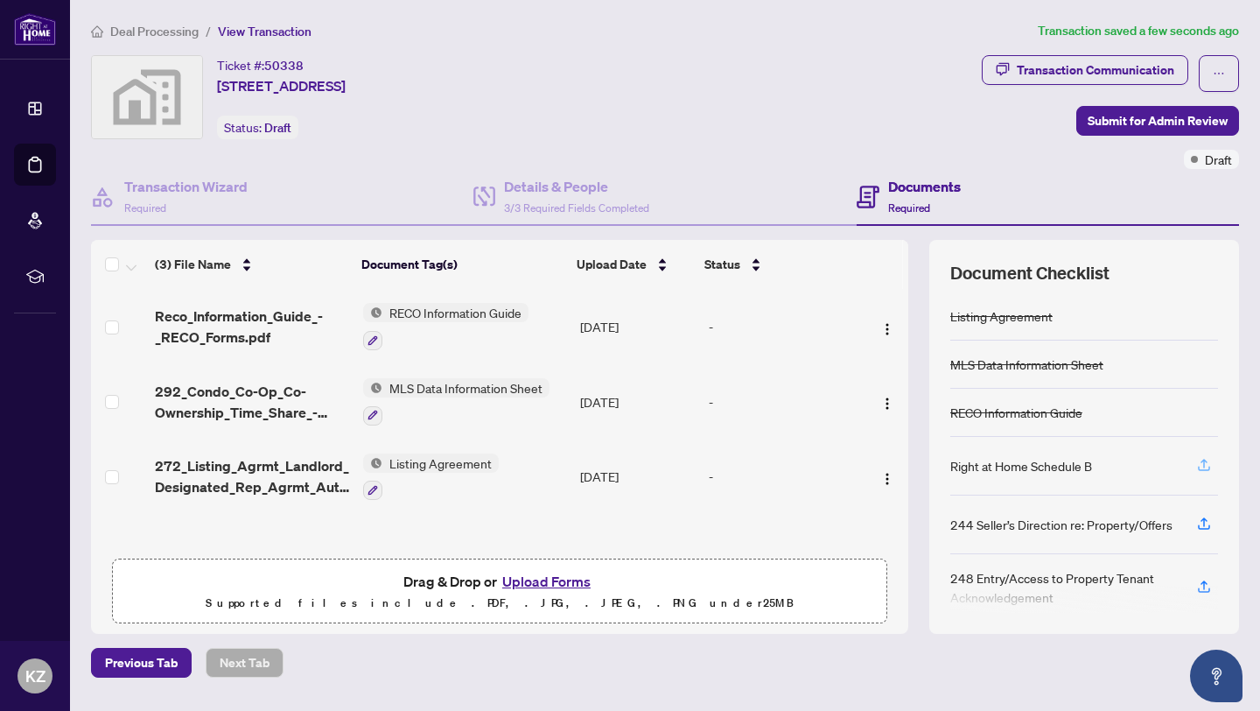
click at [1196, 463] on icon "button" at bounding box center [1204, 465] width 16 height 16
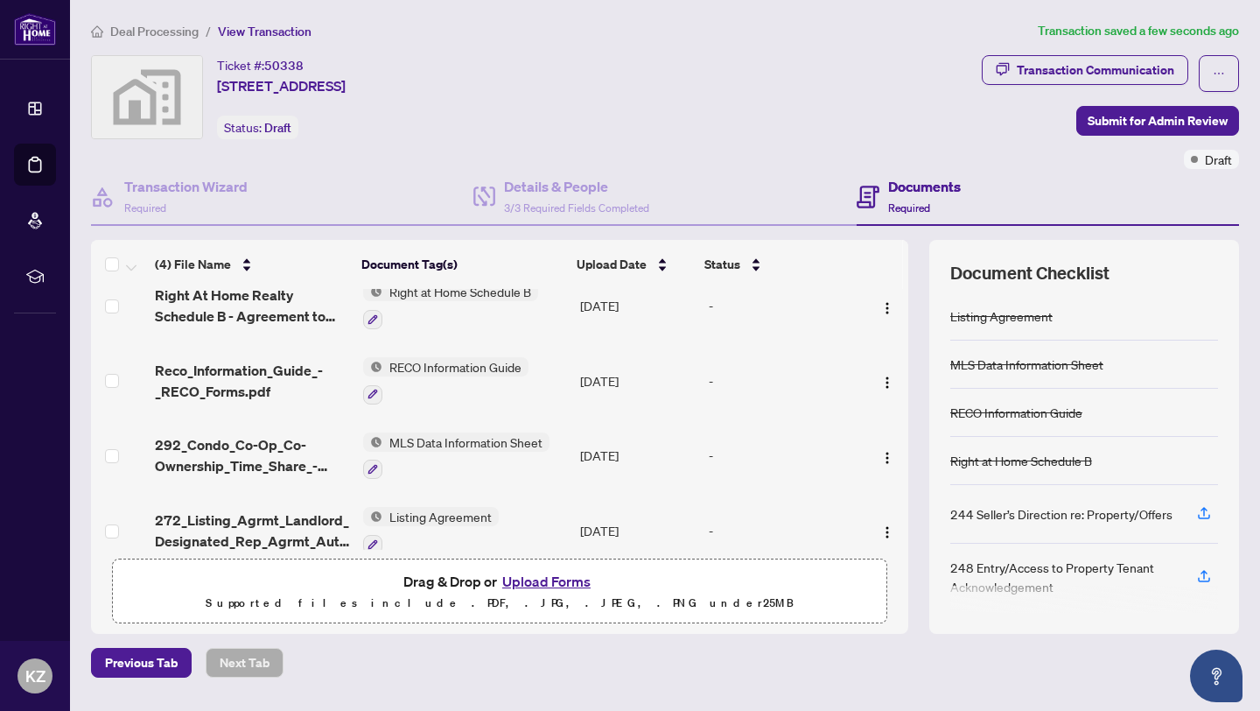
scroll to position [42, 0]
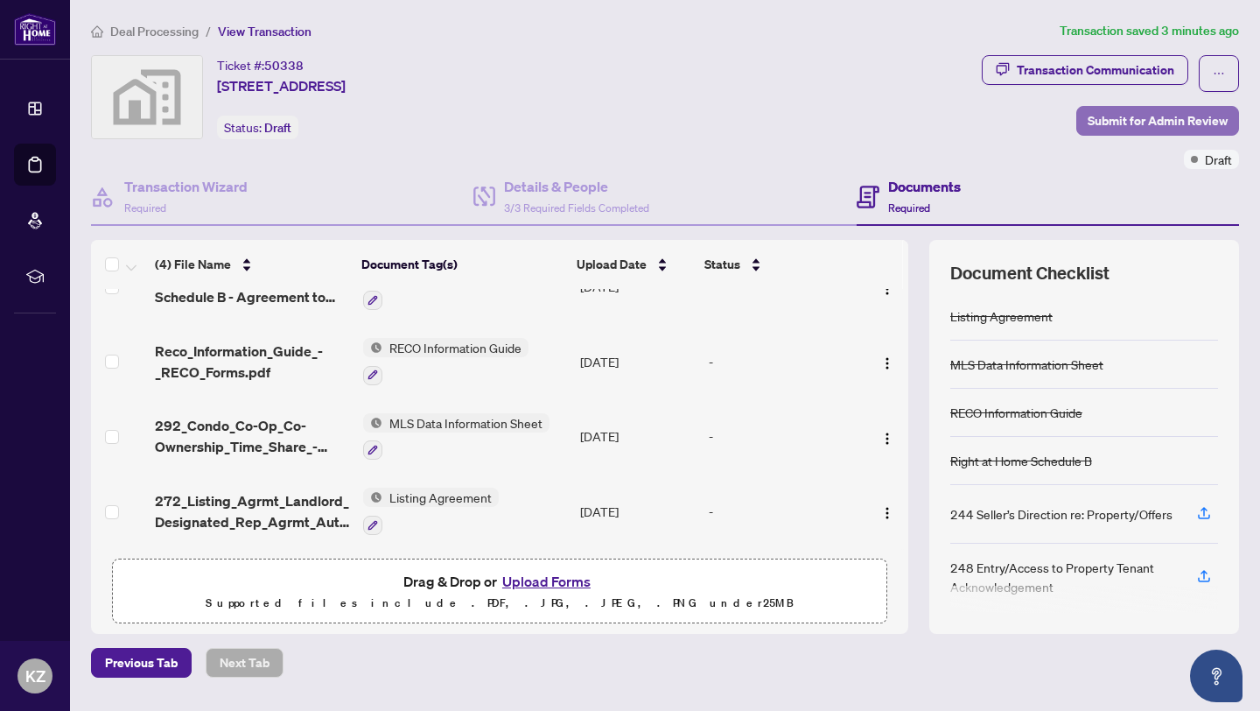
click at [1096, 116] on span "Submit for Admin Review" at bounding box center [1158, 121] width 140 height 28
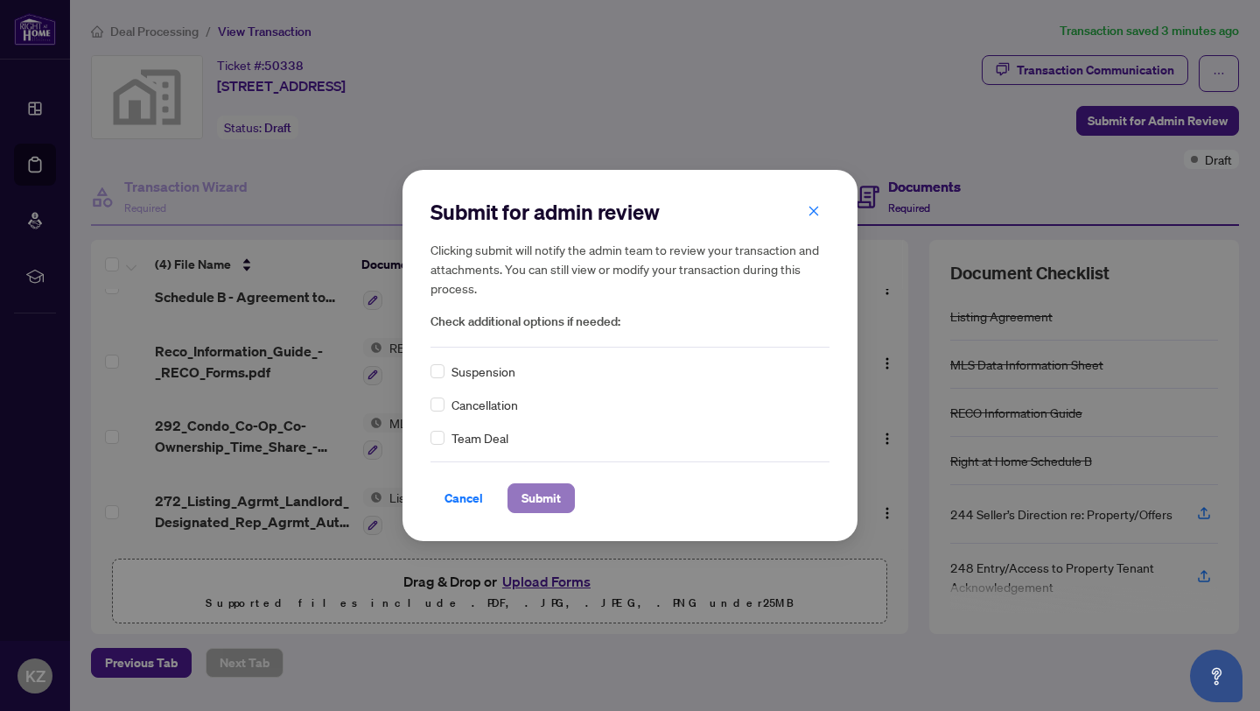
click at [539, 500] on span "Submit" at bounding box center [541, 498] width 39 height 28
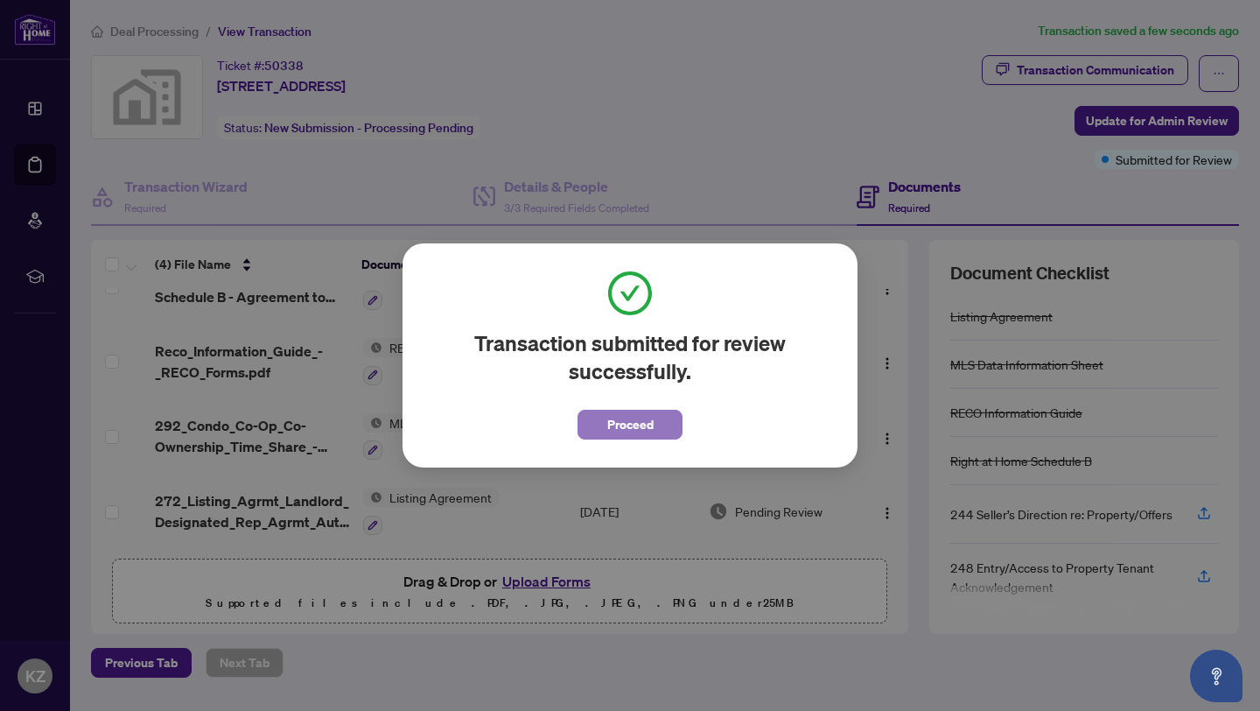
click at [637, 419] on span "Proceed" at bounding box center [630, 424] width 46 height 28
